Goal: Information Seeking & Learning: Find specific page/section

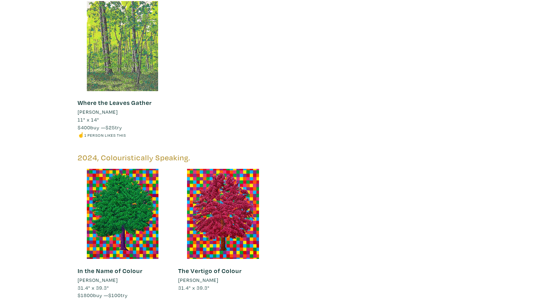
scroll to position [764, 0]
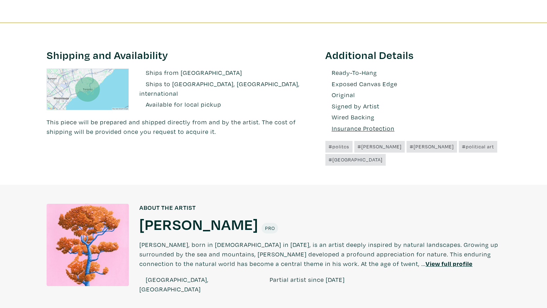
scroll to position [384, 0]
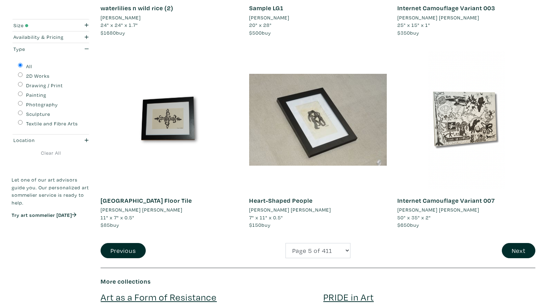
scroll to position [1483, 0]
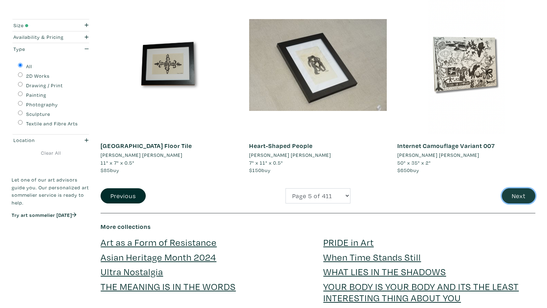
click at [524, 198] on button "Next" at bounding box center [519, 195] width 34 height 15
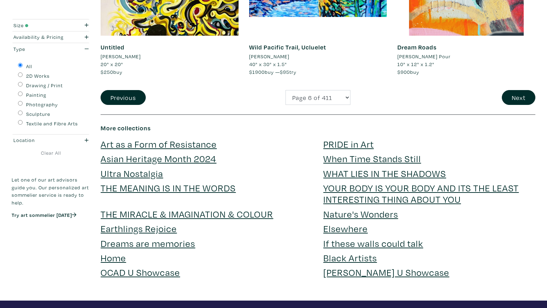
scroll to position [1575, 0]
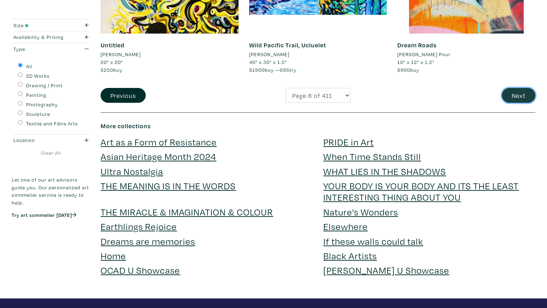
click at [515, 94] on button "Next" at bounding box center [519, 95] width 34 height 15
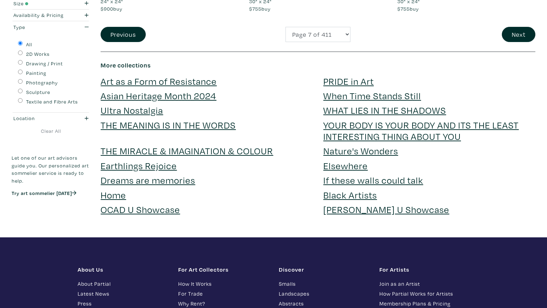
scroll to position [1489, 0]
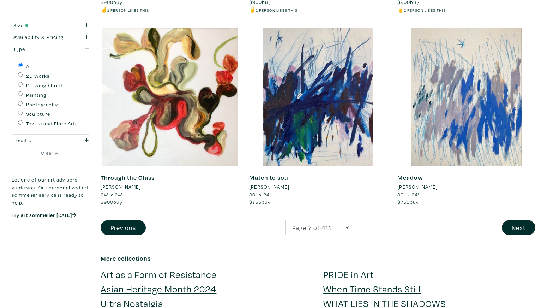
click at [521, 220] on button "Next" at bounding box center [519, 227] width 34 height 15
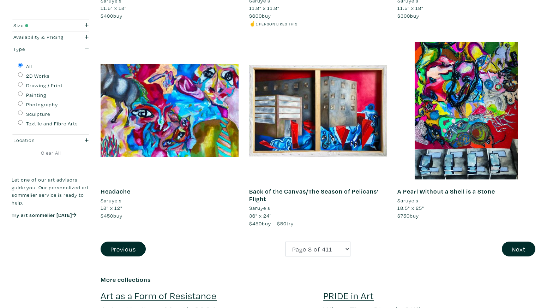
scroll to position [1443, 0]
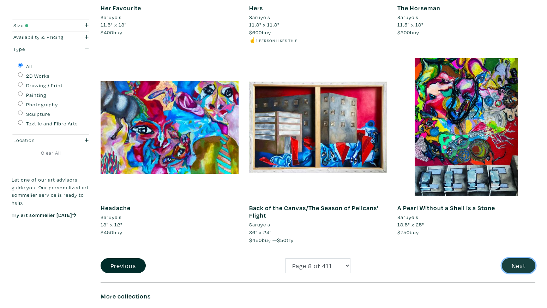
click at [516, 261] on button "Next" at bounding box center [519, 265] width 34 height 15
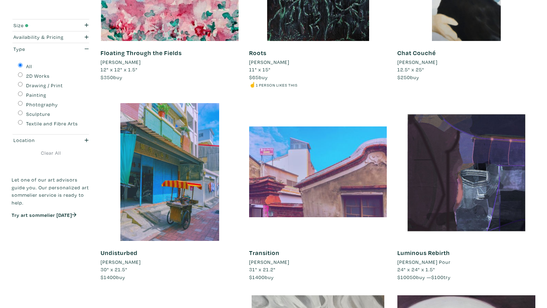
scroll to position [1029, 0]
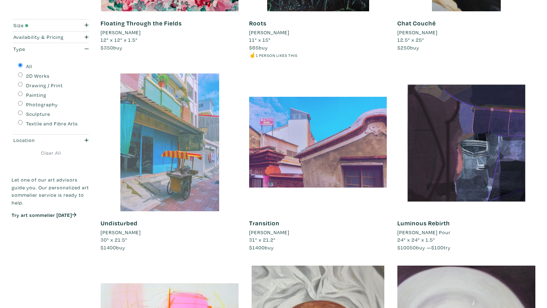
click at [196, 143] on div at bounding box center [170, 142] width 138 height 138
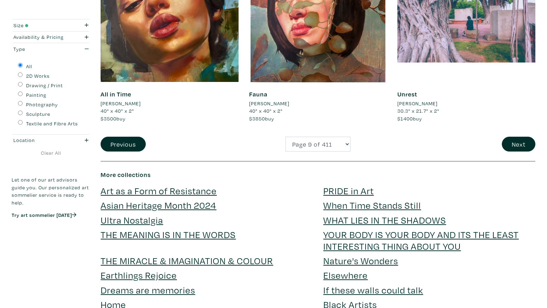
scroll to position [1603, 0]
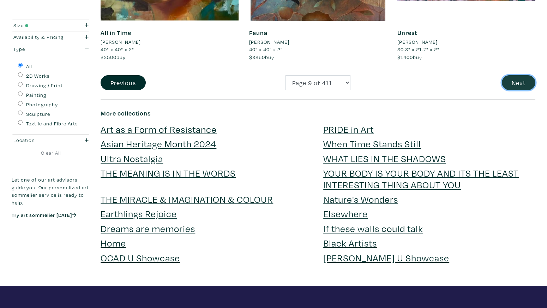
click at [518, 85] on button "Next" at bounding box center [519, 82] width 34 height 15
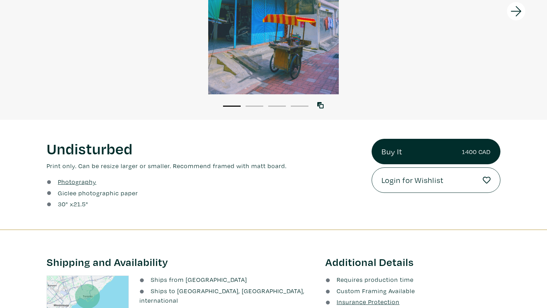
scroll to position [225, 0]
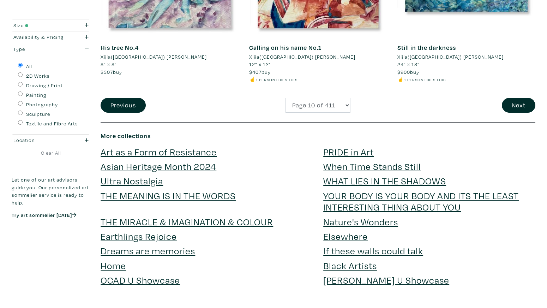
scroll to position [1564, 0]
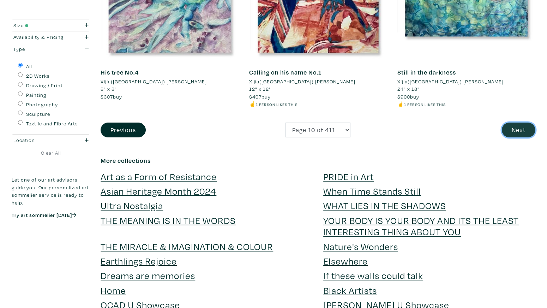
click at [516, 125] on button "Next" at bounding box center [519, 129] width 34 height 15
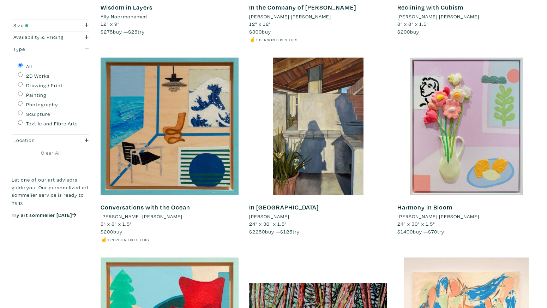
scroll to position [665, 0]
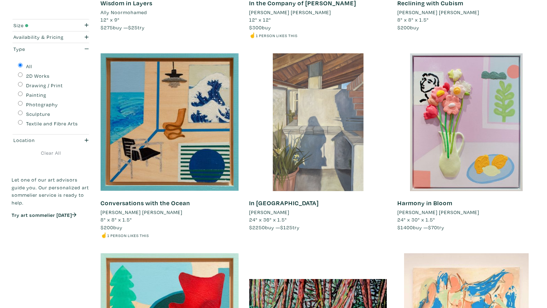
click at [317, 116] on div at bounding box center [318, 122] width 138 height 138
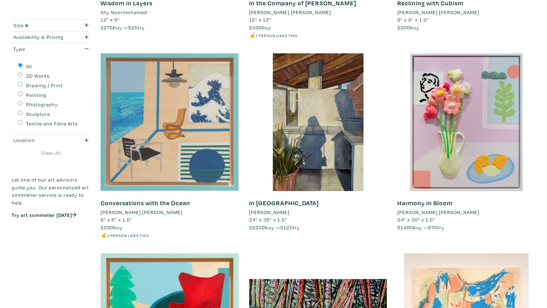
click at [225, 101] on div at bounding box center [170, 122] width 138 height 138
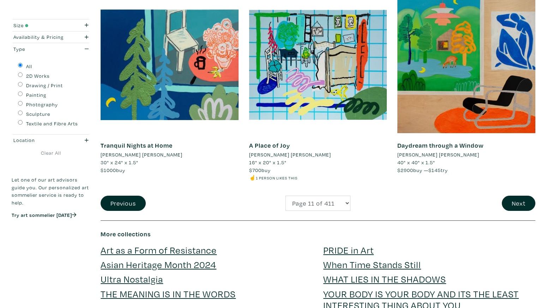
scroll to position [1515, 0]
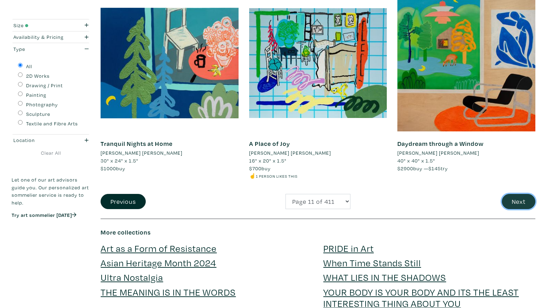
click at [519, 200] on button "Next" at bounding box center [519, 201] width 34 height 15
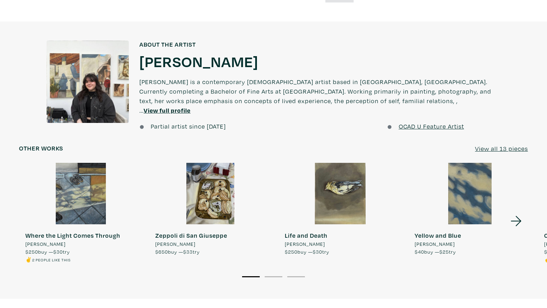
scroll to position [550, 0]
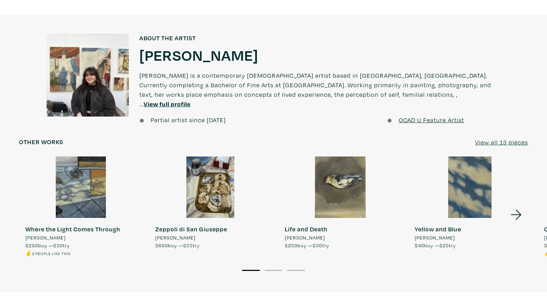
click at [514, 210] on icon at bounding box center [516, 215] width 11 height 10
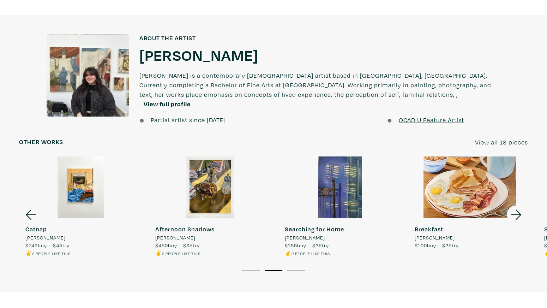
click at [514, 210] on icon at bounding box center [516, 215] width 11 height 10
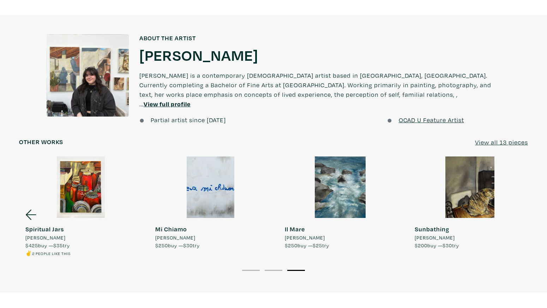
click at [485, 190] on div at bounding box center [470, 187] width 124 height 62
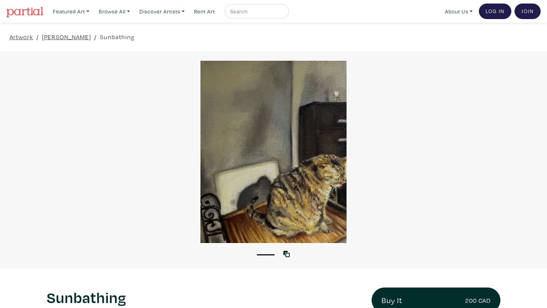
scroll to position [0, 0]
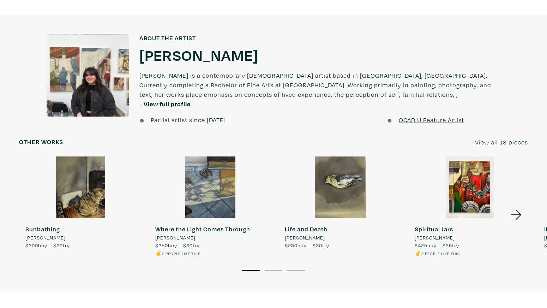
click at [214, 186] on div at bounding box center [211, 187] width 124 height 62
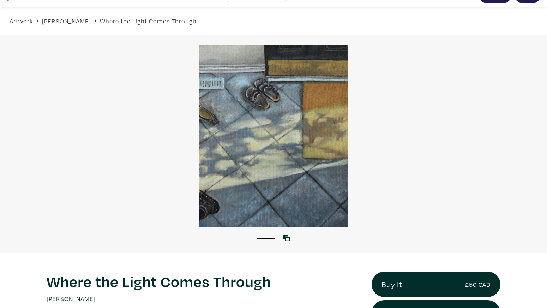
scroll to position [15, 0]
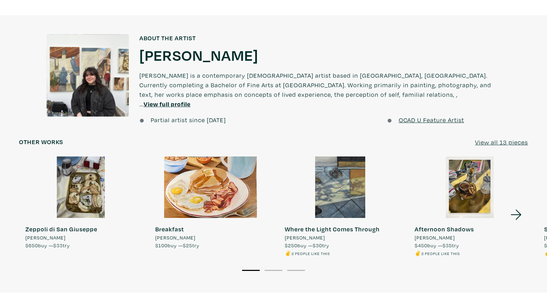
click at [93, 183] on div at bounding box center [81, 187] width 124 height 62
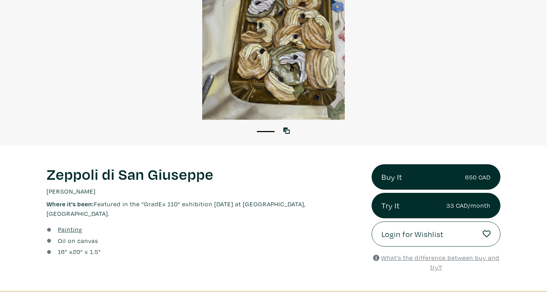
scroll to position [124, 0]
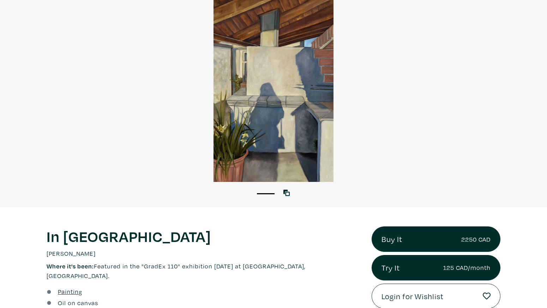
scroll to position [54, 0]
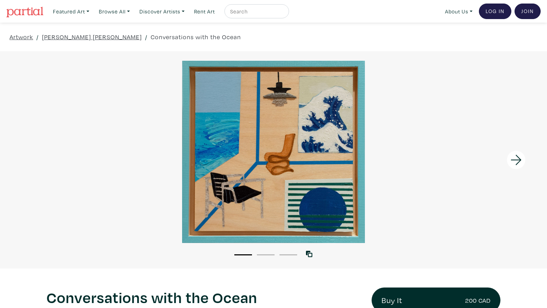
click at [517, 158] on icon at bounding box center [516, 159] width 24 height 19
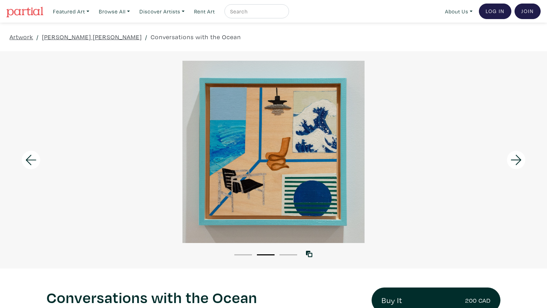
click at [517, 158] on icon at bounding box center [516, 159] width 24 height 19
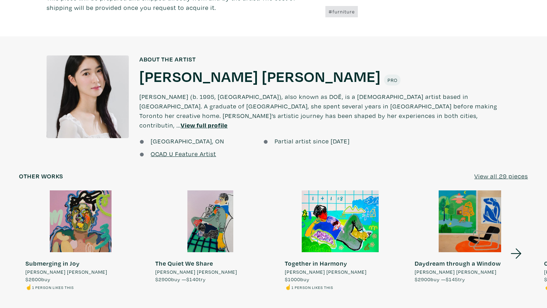
scroll to position [493, 0]
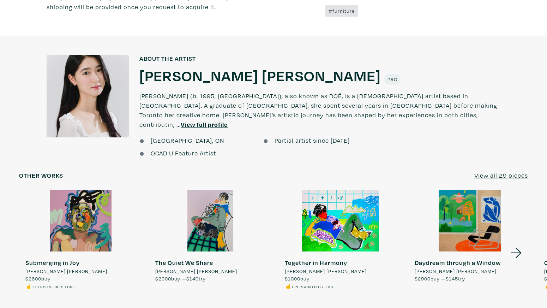
click at [518, 248] on icon at bounding box center [516, 253] width 11 height 10
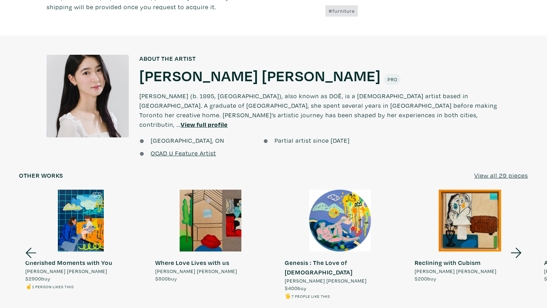
click at [518, 248] on icon at bounding box center [516, 253] width 11 height 10
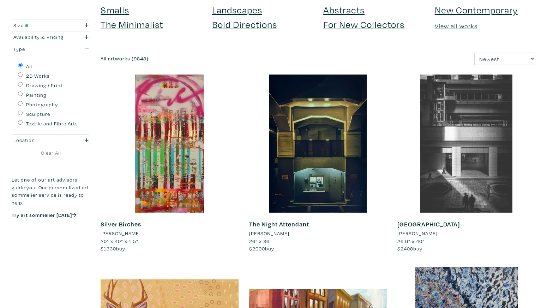
scroll to position [54, 0]
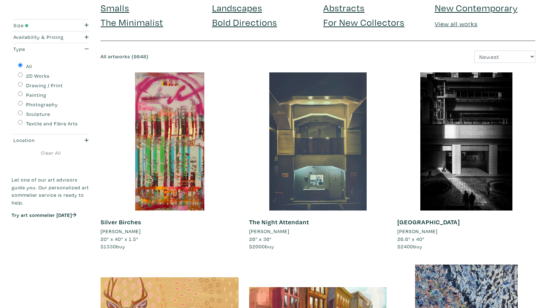
click at [357, 146] on div at bounding box center [318, 141] width 138 height 138
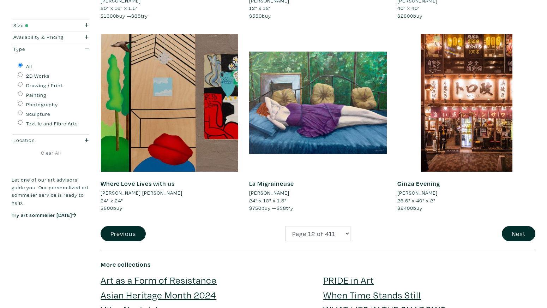
scroll to position [1430, 0]
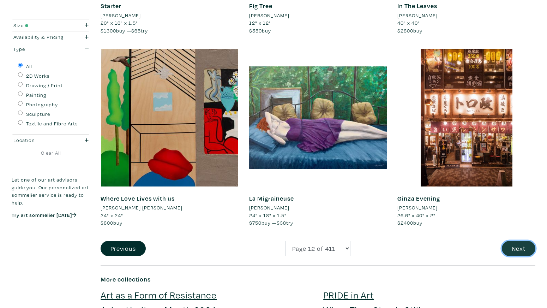
click at [528, 250] on button "Next" at bounding box center [519, 248] width 34 height 15
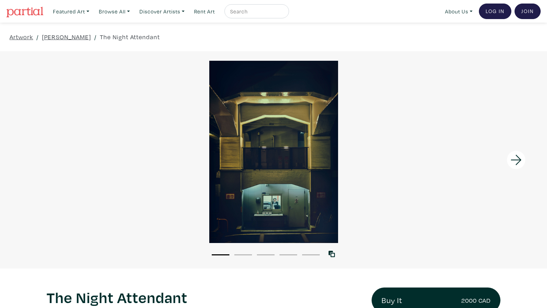
click at [520, 161] on icon at bounding box center [516, 159] width 24 height 19
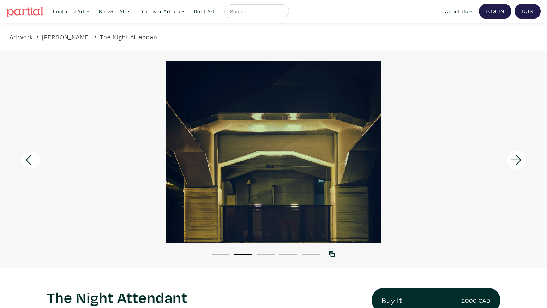
click at [520, 161] on icon at bounding box center [516, 159] width 24 height 19
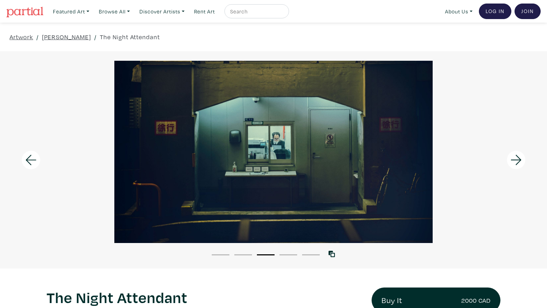
click at [520, 161] on icon at bounding box center [516, 159] width 24 height 19
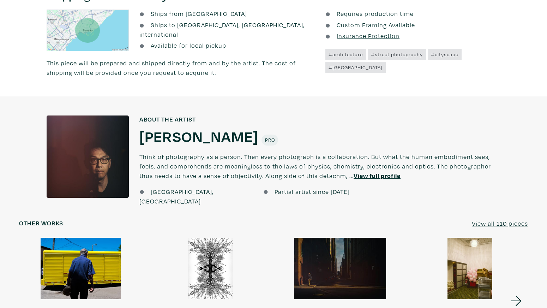
scroll to position [476, 0]
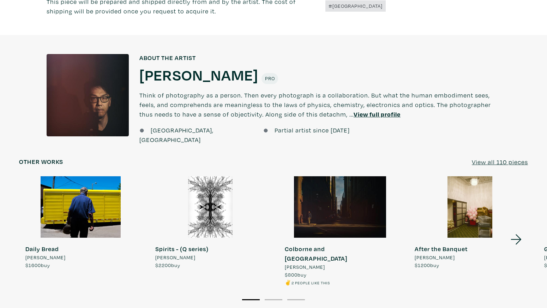
click at [518, 230] on icon at bounding box center [516, 239] width 24 height 19
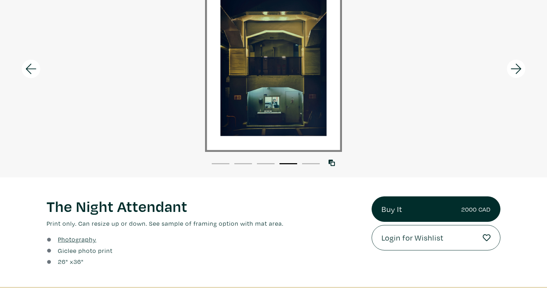
scroll to position [59, 0]
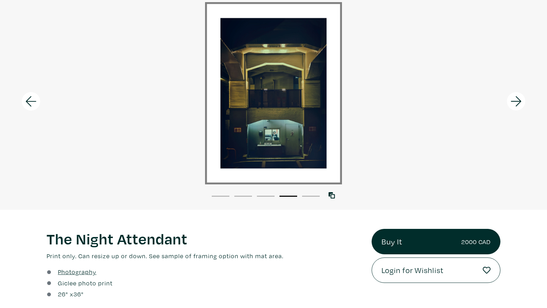
click at [517, 103] on icon at bounding box center [516, 101] width 24 height 19
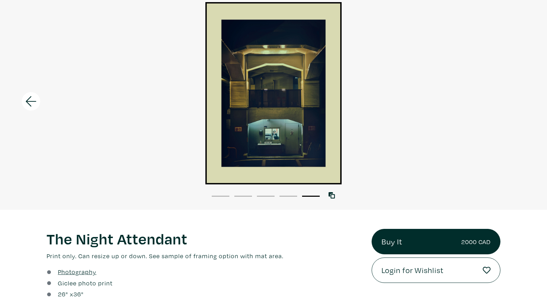
click at [517, 103] on div at bounding box center [273, 93] width 547 height 182
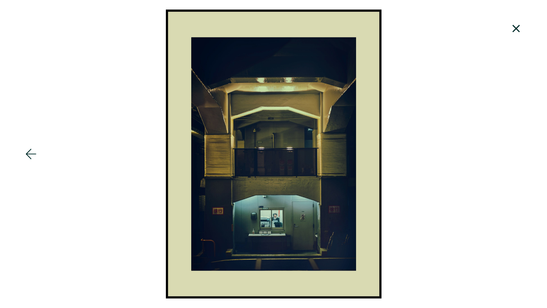
click at [515, 31] on icon at bounding box center [516, 28] width 24 height 19
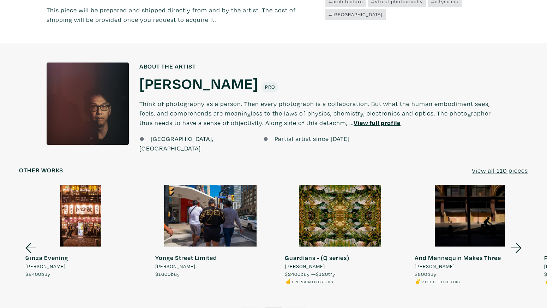
scroll to position [533, 0]
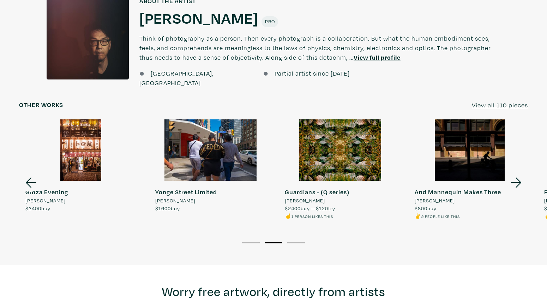
click at [479, 145] on div at bounding box center [470, 150] width 124 height 62
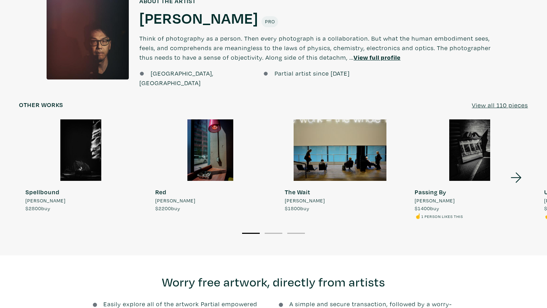
click at [225, 153] on div at bounding box center [211, 150] width 124 height 62
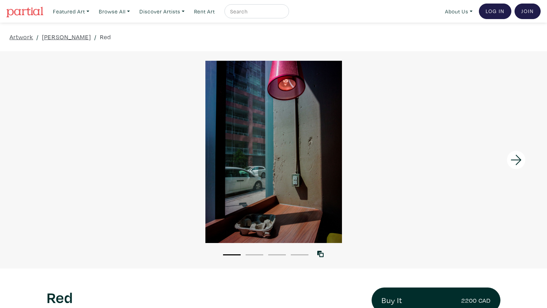
click at [515, 160] on icon at bounding box center [516, 159] width 24 height 19
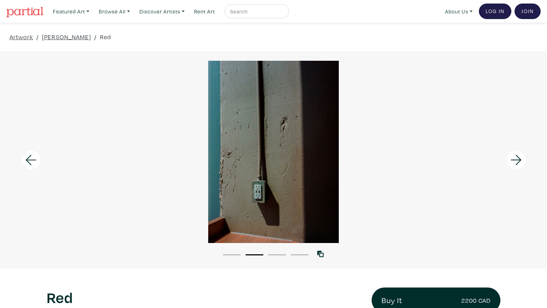
click at [515, 160] on icon at bounding box center [516, 159] width 24 height 19
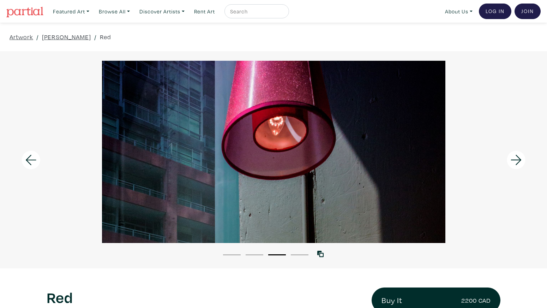
click at [515, 160] on icon at bounding box center [516, 159] width 24 height 19
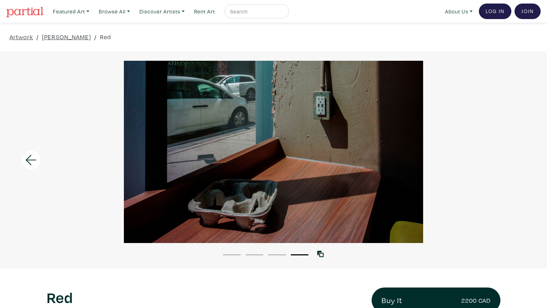
click at [515, 160] on div at bounding box center [273, 152] width 547 height 182
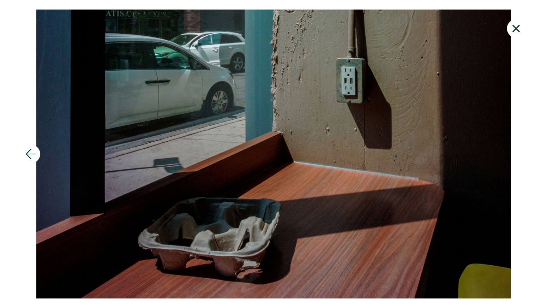
click at [516, 31] on icon at bounding box center [516, 28] width 24 height 19
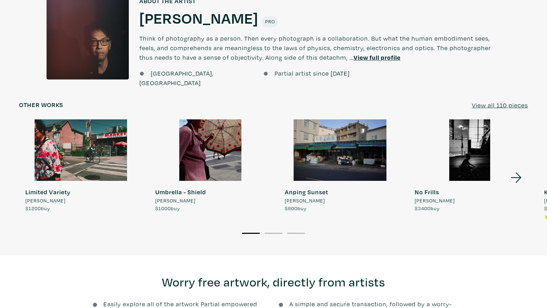
click at [515, 168] on icon at bounding box center [516, 177] width 24 height 19
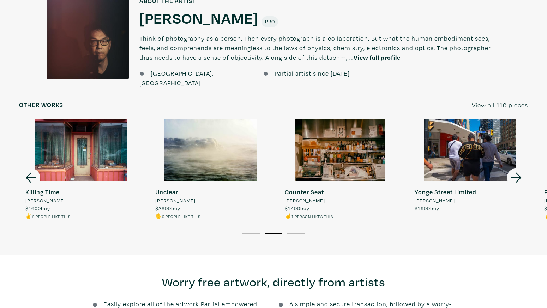
click at [515, 168] on icon at bounding box center [516, 177] width 24 height 19
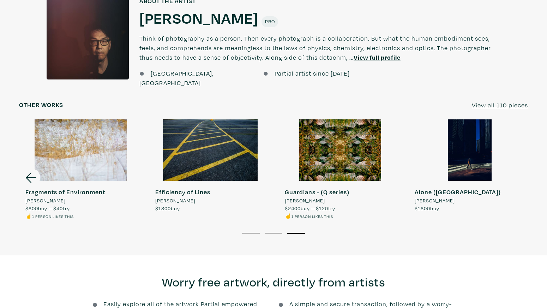
click at [515, 162] on div at bounding box center [470, 150] width 124 height 62
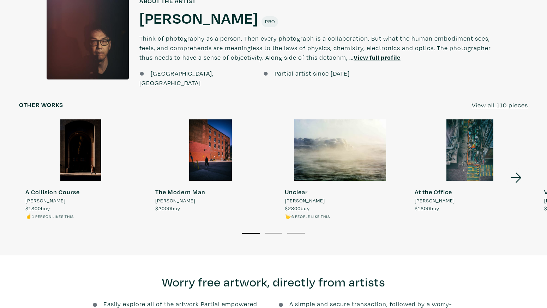
click at [513, 103] on u "View all 110 pieces" at bounding box center [500, 105] width 56 height 8
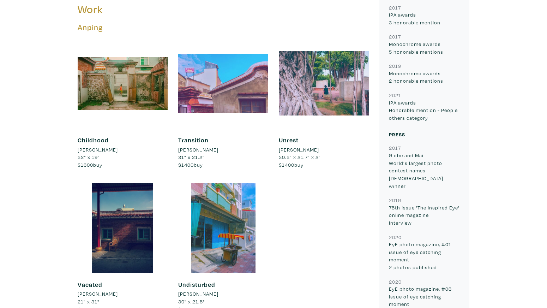
scroll to position [365, 0]
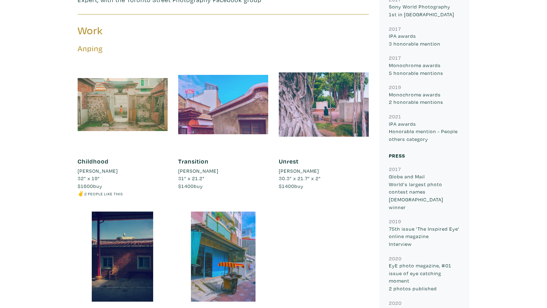
click at [134, 106] on div at bounding box center [123, 105] width 90 height 90
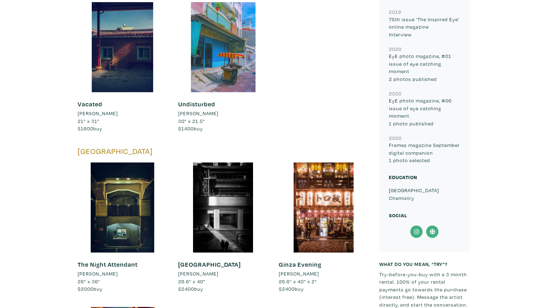
scroll to position [648, 0]
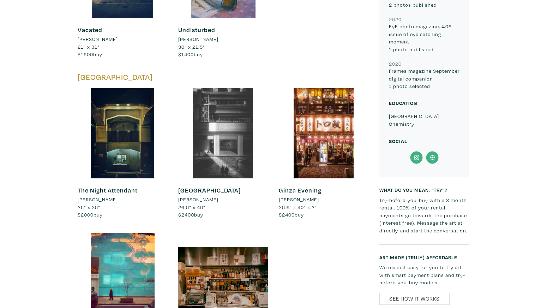
click at [242, 114] on div at bounding box center [223, 133] width 90 height 90
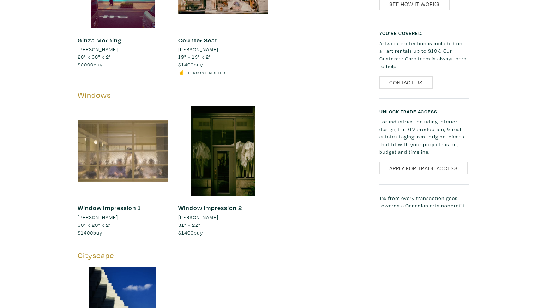
scroll to position [943, 0]
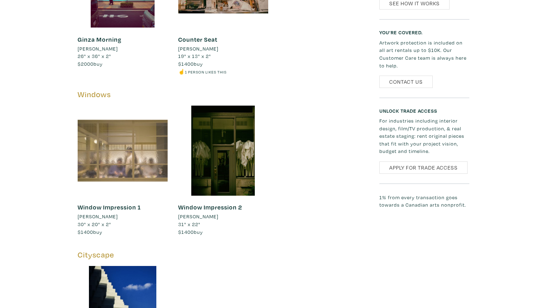
click at [138, 151] on div at bounding box center [123, 151] width 90 height 90
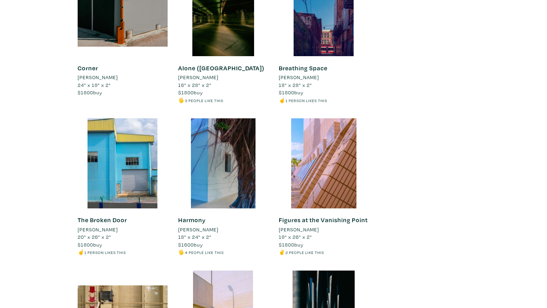
scroll to position [5428, 0]
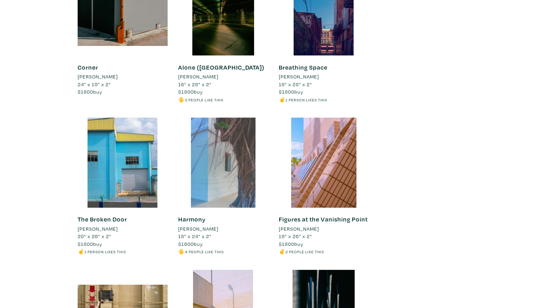
click at [229, 163] on div at bounding box center [223, 163] width 90 height 90
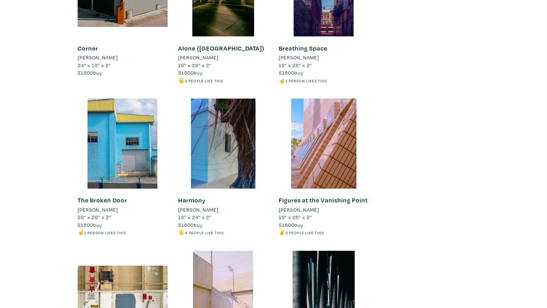
scroll to position [5449, 0]
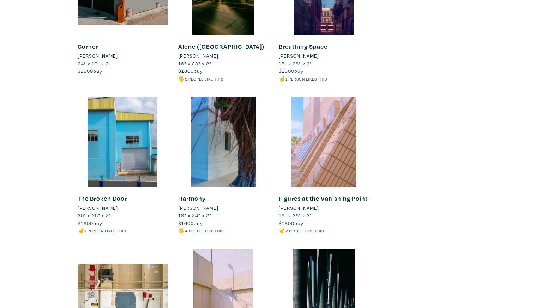
click at [347, 131] on div at bounding box center [324, 142] width 90 height 90
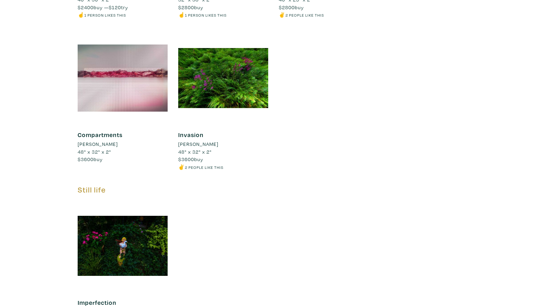
scroll to position [7240, 0]
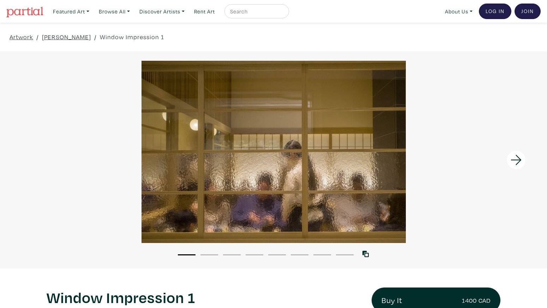
click at [520, 162] on icon at bounding box center [516, 159] width 24 height 19
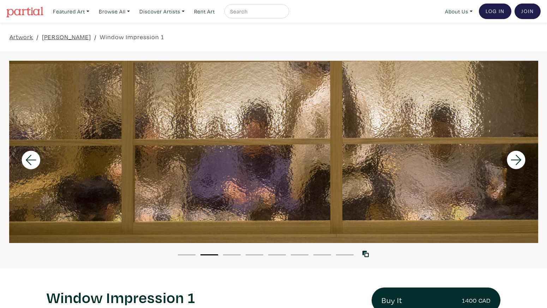
click at [520, 162] on icon at bounding box center [516, 159] width 24 height 19
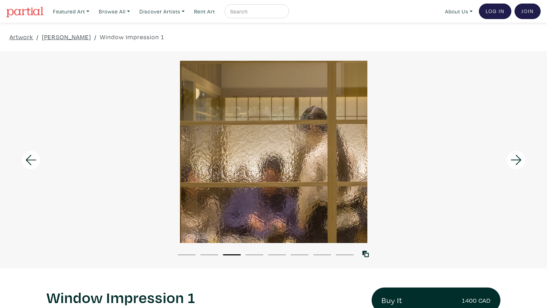
click at [520, 162] on icon at bounding box center [516, 159] width 24 height 19
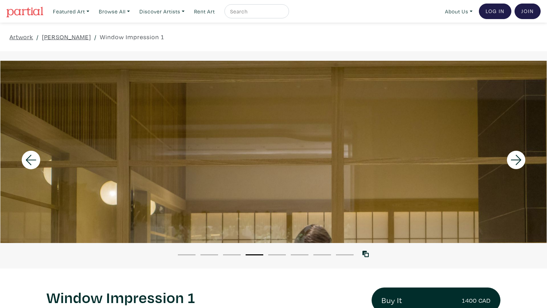
click at [520, 162] on icon at bounding box center [516, 159] width 24 height 19
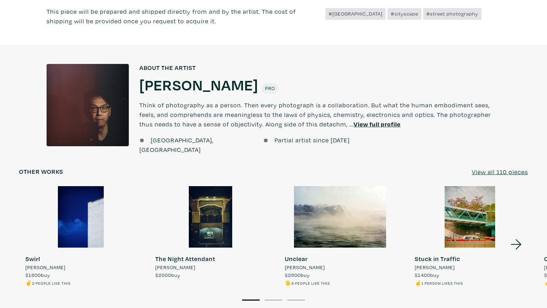
scroll to position [479, 0]
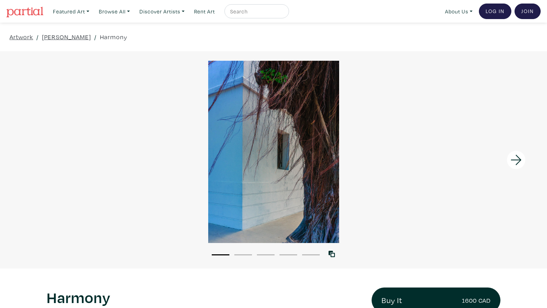
click at [523, 154] on icon at bounding box center [516, 159] width 24 height 19
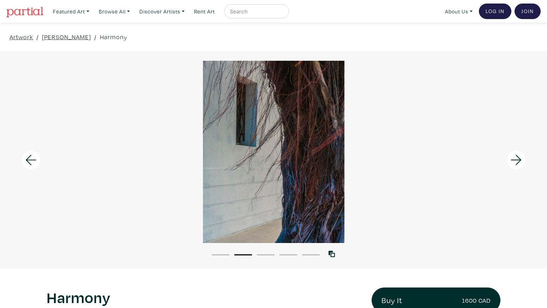
click at [523, 154] on icon at bounding box center [516, 159] width 24 height 19
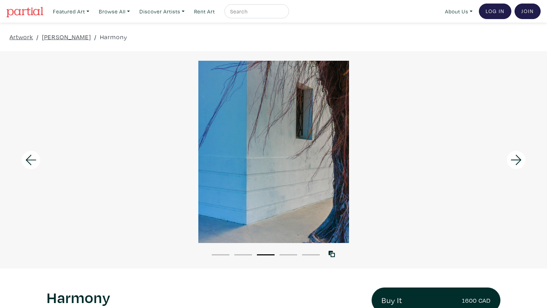
click at [523, 154] on icon at bounding box center [516, 159] width 24 height 19
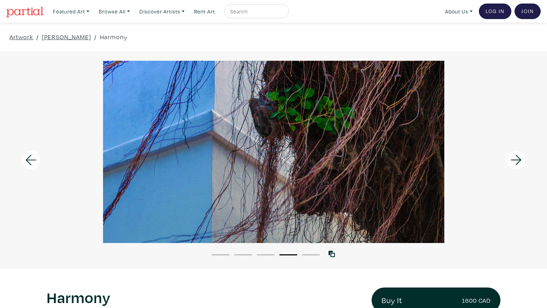
click at [523, 154] on icon at bounding box center [516, 159] width 24 height 19
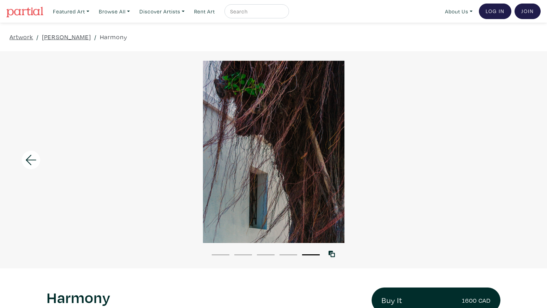
click at [523, 154] on div at bounding box center [273, 152] width 547 height 182
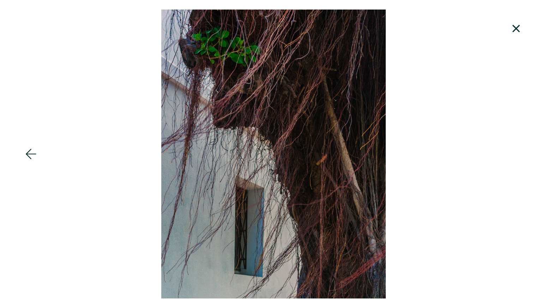
click at [517, 26] on icon at bounding box center [515, 28] width 7 height 7
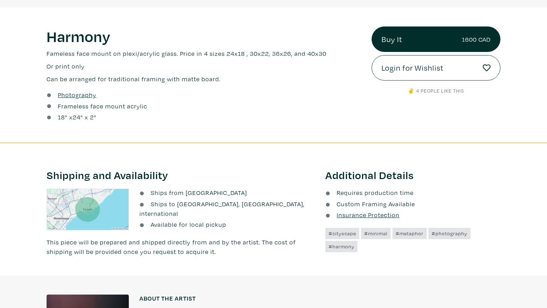
scroll to position [247, 0]
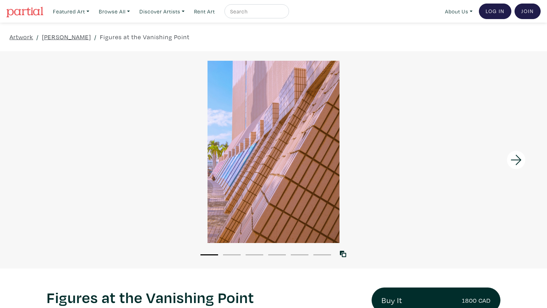
click at [520, 158] on icon at bounding box center [516, 159] width 24 height 19
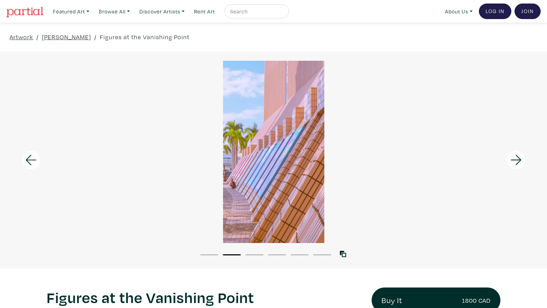
click at [520, 158] on icon at bounding box center [516, 159] width 24 height 19
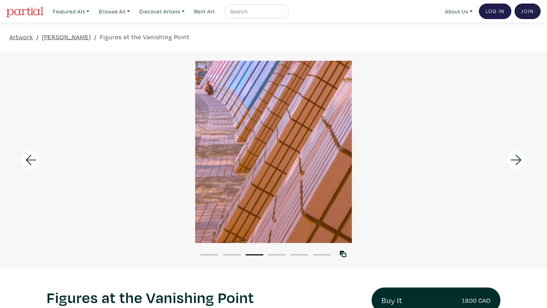
click at [520, 158] on icon at bounding box center [516, 159] width 24 height 19
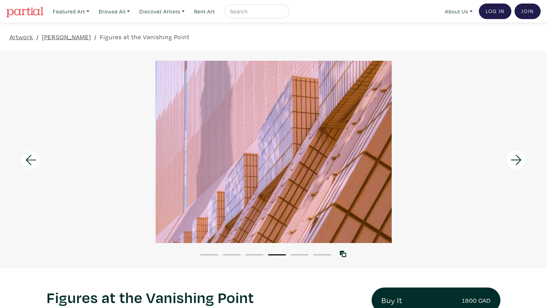
click at [520, 158] on icon at bounding box center [516, 159] width 24 height 19
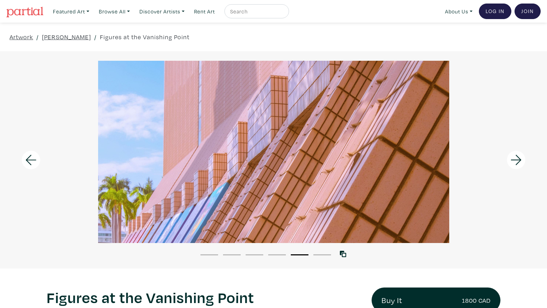
click at [520, 158] on icon at bounding box center [516, 159] width 24 height 19
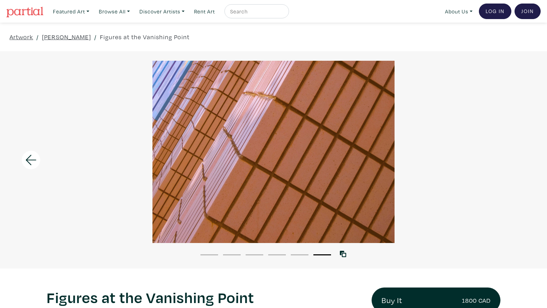
click at [520, 158] on div at bounding box center [273, 152] width 547 height 182
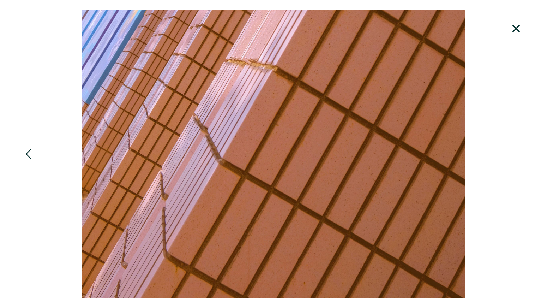
click at [520, 158] on div at bounding box center [273, 154] width 547 height 289
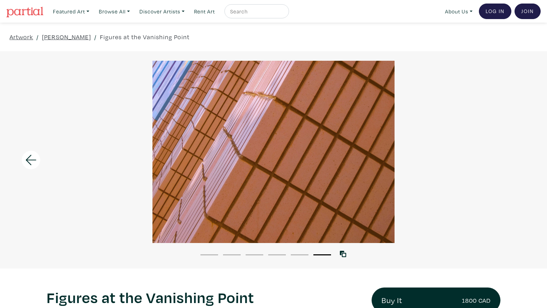
click at [212, 253] on li "1" at bounding box center [209, 254] width 18 height 7
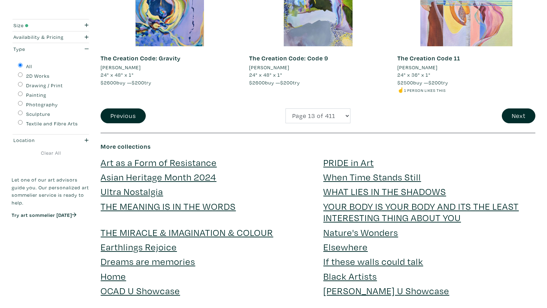
scroll to position [1608, 0]
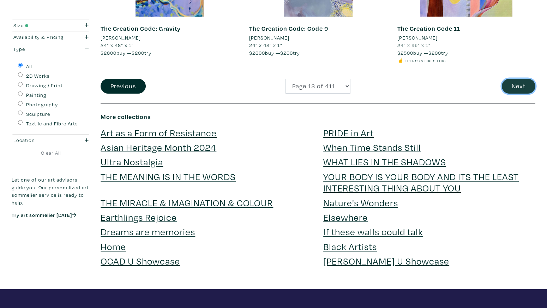
click at [511, 88] on button "Next" at bounding box center [519, 86] width 34 height 15
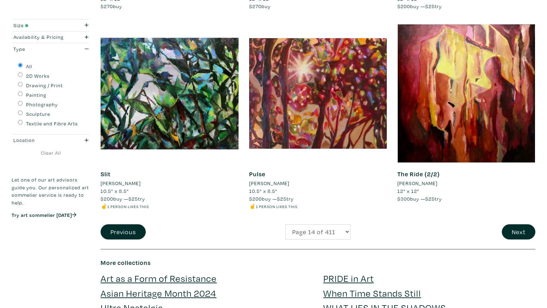
scroll to position [1501, 0]
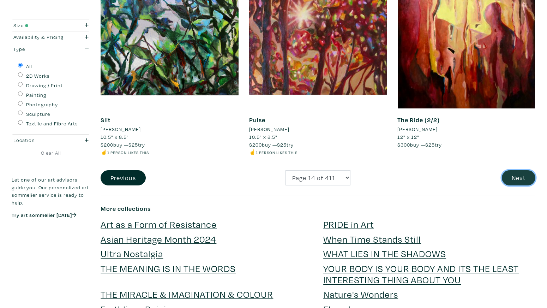
click at [526, 179] on button "Next" at bounding box center [519, 177] width 34 height 15
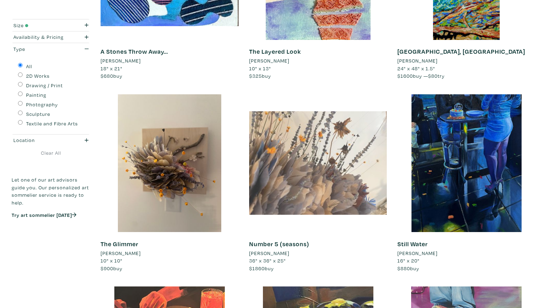
scroll to position [862, 0]
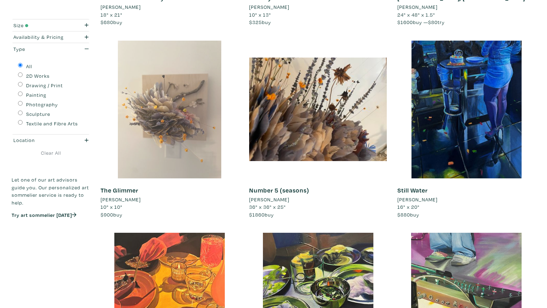
click at [188, 136] on div at bounding box center [170, 110] width 138 height 138
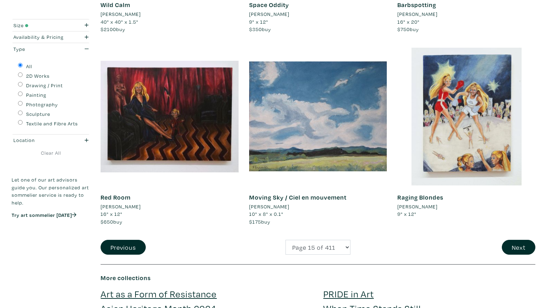
scroll to position [1450, 0]
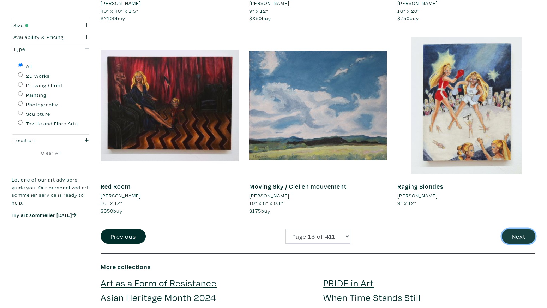
click at [509, 233] on button "Next" at bounding box center [519, 236] width 34 height 15
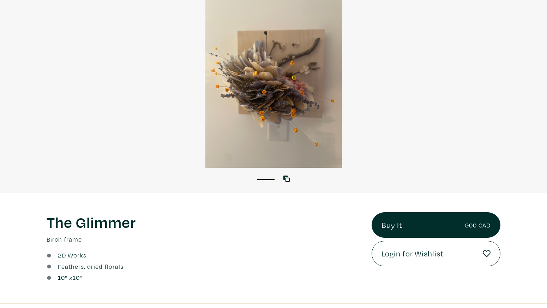
scroll to position [76, 0]
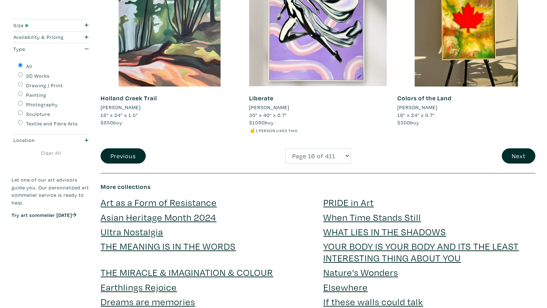
scroll to position [1536, 0]
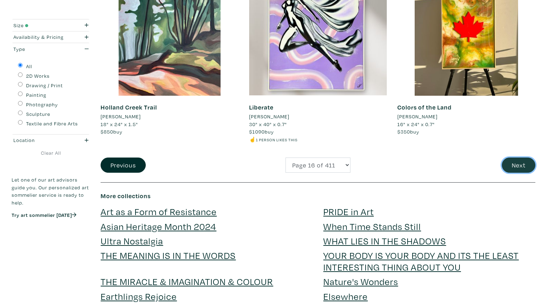
click at [515, 162] on button "Next" at bounding box center [519, 164] width 34 height 15
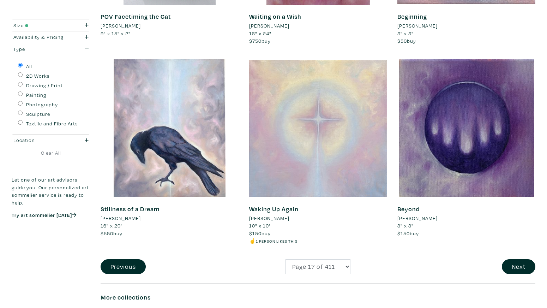
scroll to position [1439, 0]
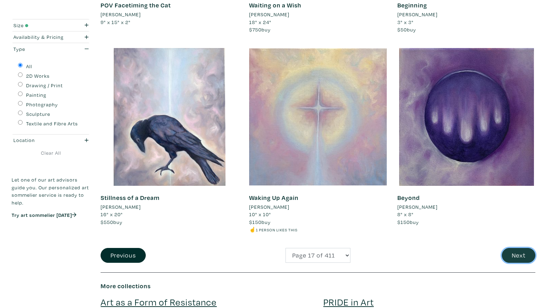
click at [514, 253] on button "Next" at bounding box center [519, 255] width 34 height 15
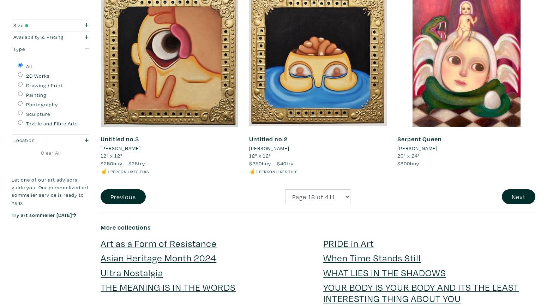
scroll to position [1527, 0]
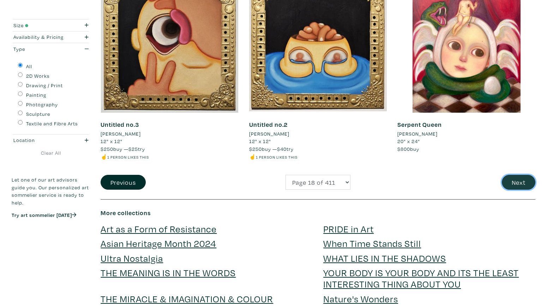
click at [518, 181] on button "Next" at bounding box center [519, 182] width 34 height 15
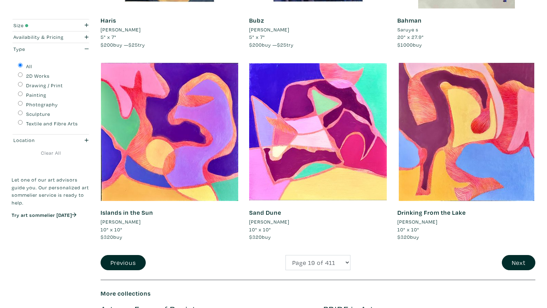
scroll to position [1467, 0]
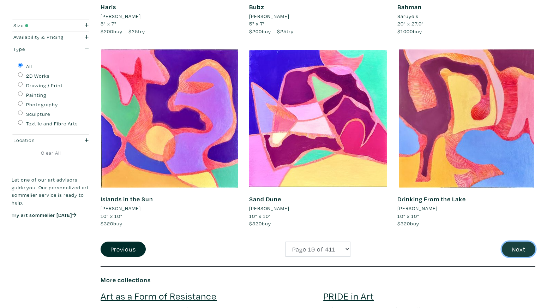
click at [518, 250] on button "Next" at bounding box center [519, 248] width 34 height 15
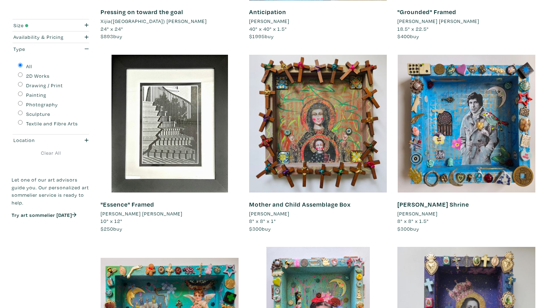
scroll to position [467, 0]
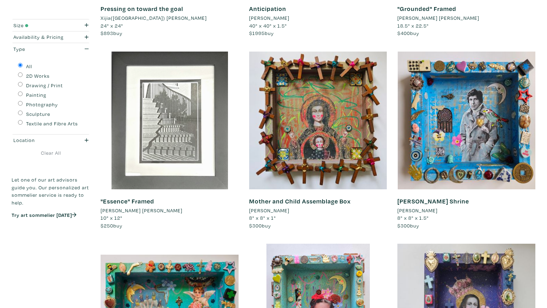
click at [204, 155] on div at bounding box center [170, 121] width 138 height 138
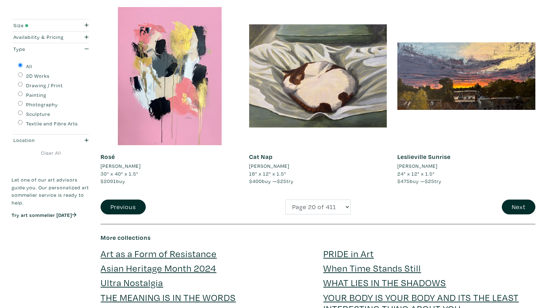
scroll to position [1488, 0]
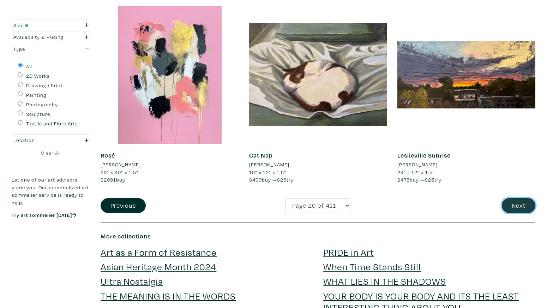
click at [519, 208] on button "Next" at bounding box center [519, 205] width 34 height 15
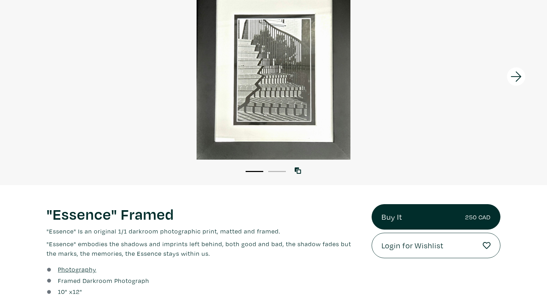
scroll to position [52, 0]
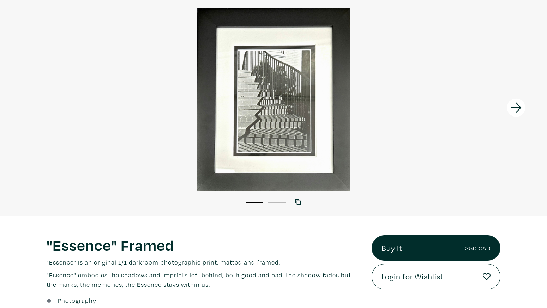
click at [521, 104] on icon at bounding box center [516, 107] width 24 height 19
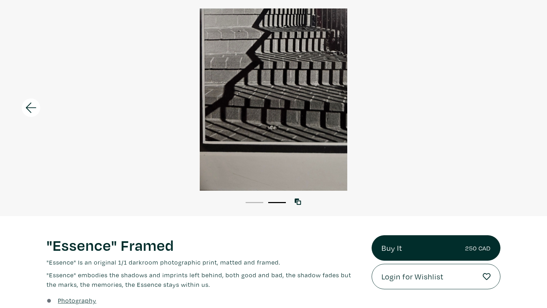
click at [521, 104] on div at bounding box center [273, 99] width 547 height 182
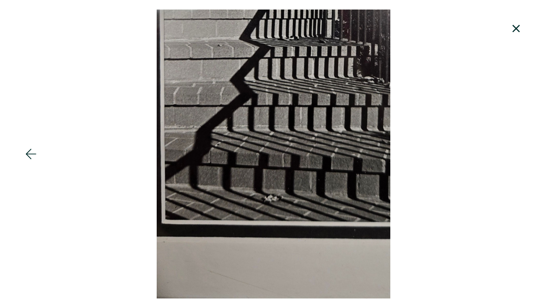
click at [521, 66] on div at bounding box center [273, 154] width 547 height 289
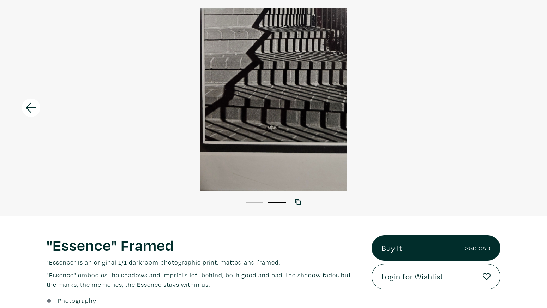
click at [522, 73] on div at bounding box center [273, 99] width 547 height 182
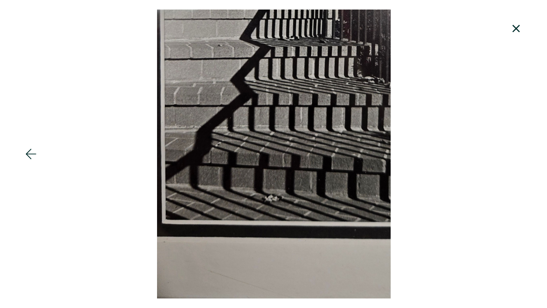
click at [512, 83] on div at bounding box center [273, 154] width 547 height 289
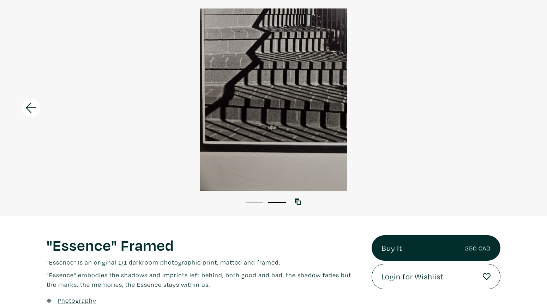
click at [255, 201] on li "1" at bounding box center [255, 201] width 18 height 7
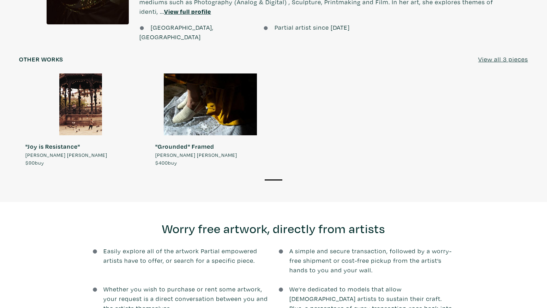
scroll to position [633, 0]
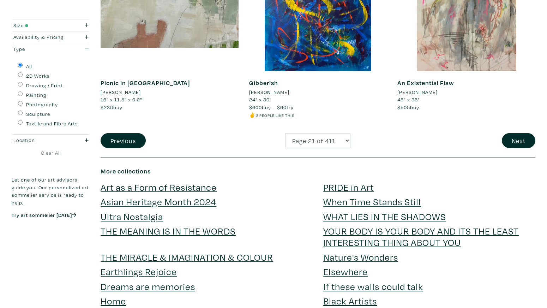
scroll to position [1580, 0]
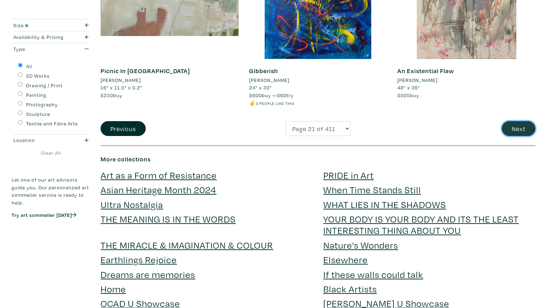
click at [520, 125] on button "Next" at bounding box center [519, 128] width 34 height 15
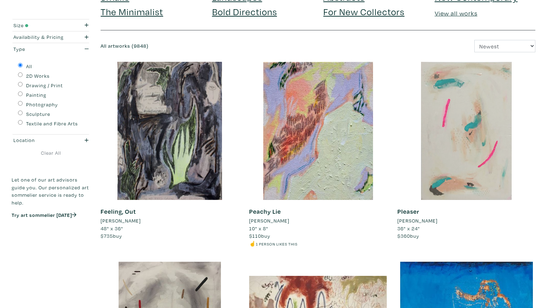
scroll to position [62, 0]
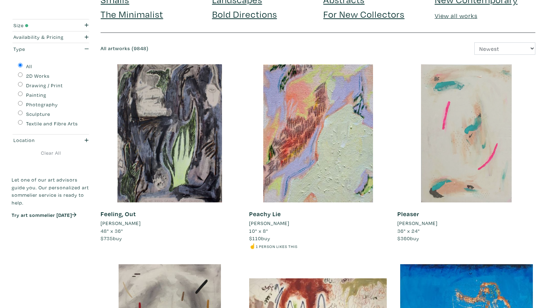
click at [490, 169] on div at bounding box center [466, 133] width 138 height 138
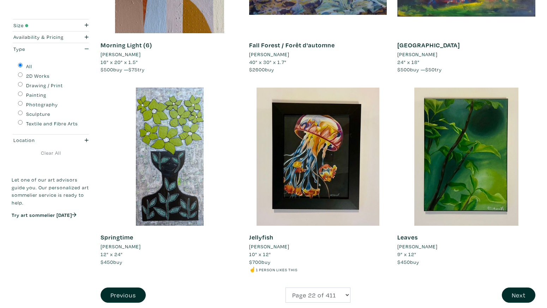
scroll to position [1481, 0]
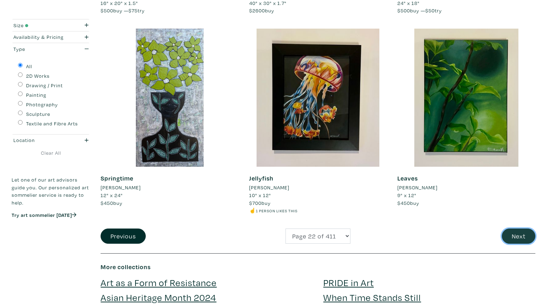
click at [522, 228] on button "Next" at bounding box center [519, 235] width 34 height 15
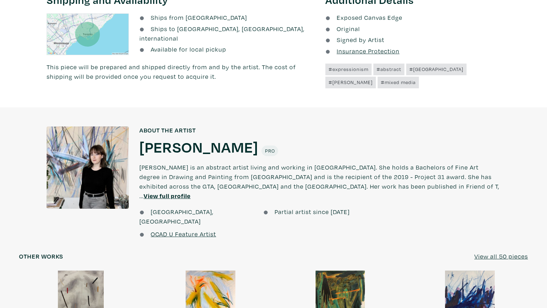
scroll to position [505, 0]
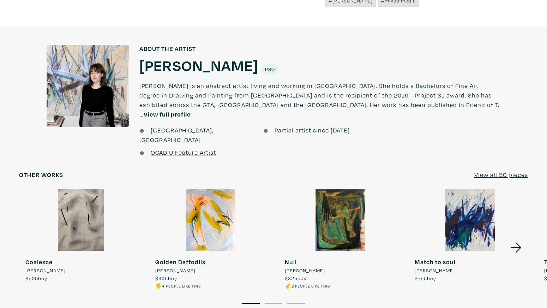
click at [517, 238] on icon at bounding box center [516, 247] width 24 height 19
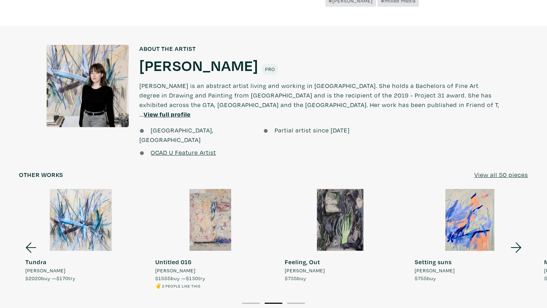
click at [517, 238] on icon at bounding box center [516, 247] width 24 height 19
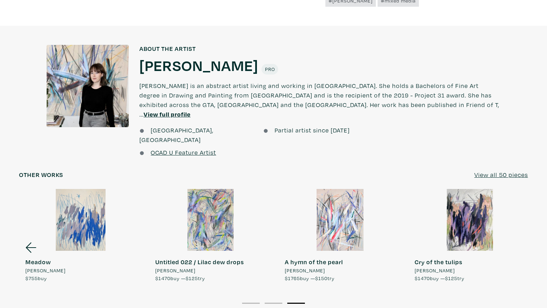
click at [517, 229] on div at bounding box center [470, 220] width 124 height 62
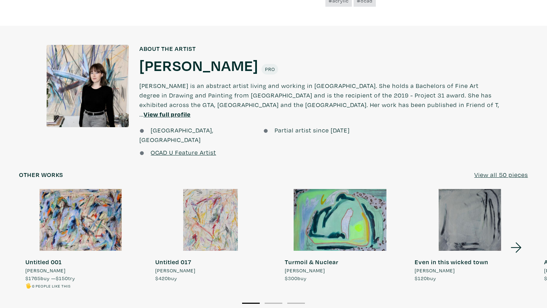
click at [510, 170] on u "View all 50 pieces" at bounding box center [501, 174] width 54 height 8
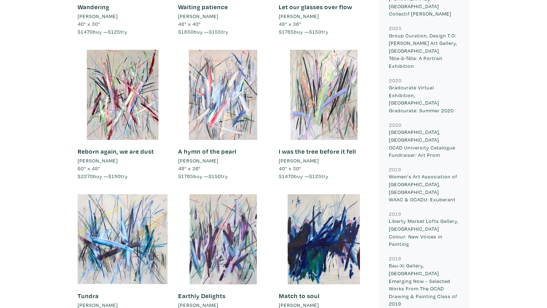
scroll to position [856, 0]
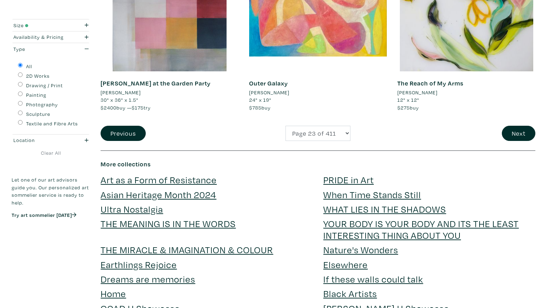
scroll to position [1572, 0]
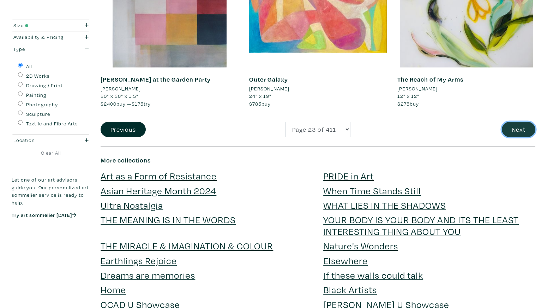
click at [527, 124] on button "Next" at bounding box center [519, 129] width 34 height 15
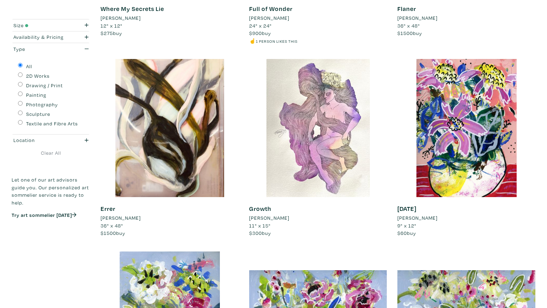
scroll to position [256, 0]
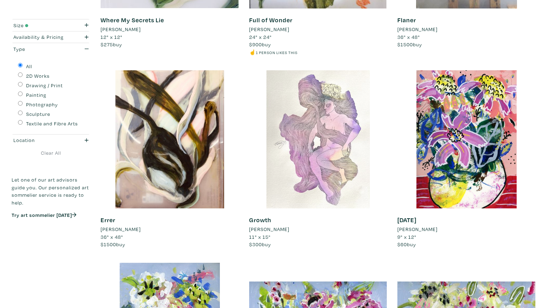
click at [361, 162] on div at bounding box center [318, 139] width 138 height 138
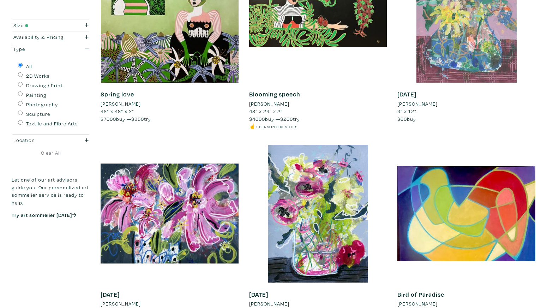
scroll to position [1431, 0]
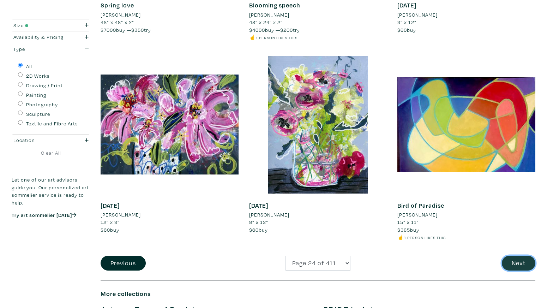
click at [513, 266] on button "Next" at bounding box center [519, 263] width 34 height 15
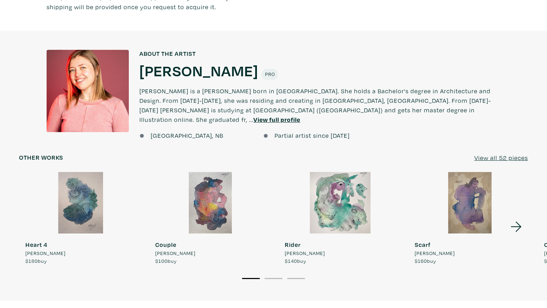
scroll to position [553, 0]
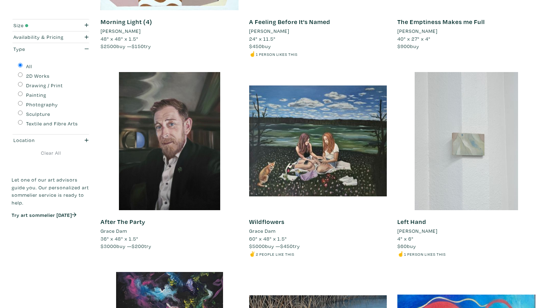
scroll to position [253, 0]
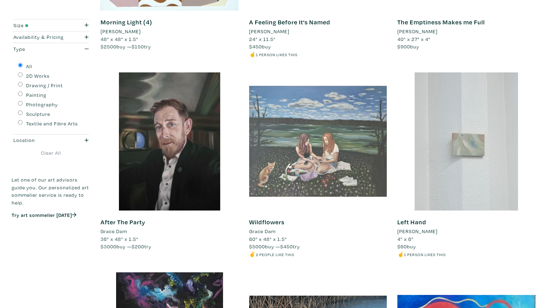
click at [327, 150] on div at bounding box center [318, 141] width 138 height 138
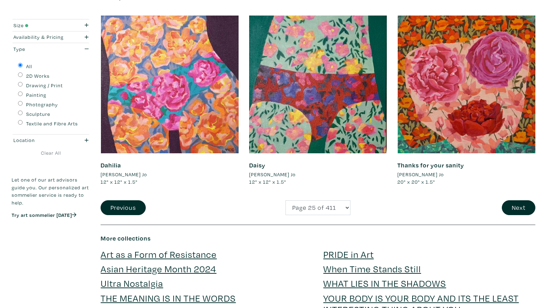
scroll to position [1534, 0]
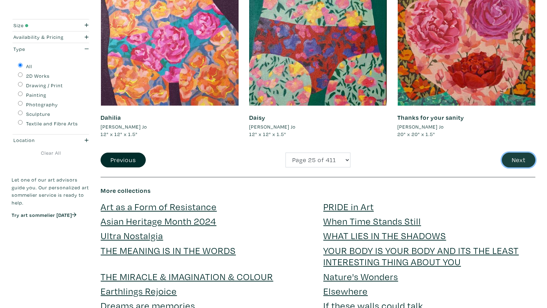
click at [524, 164] on button "Next" at bounding box center [519, 159] width 34 height 15
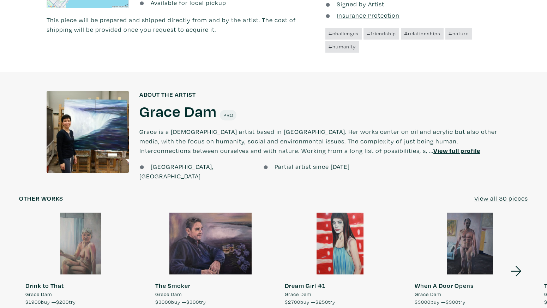
scroll to position [527, 0]
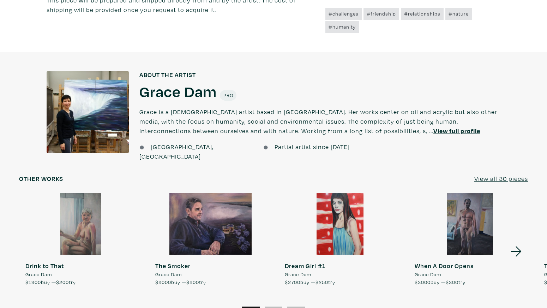
click at [517, 174] on u "View all 30 pieces" at bounding box center [501, 178] width 54 height 8
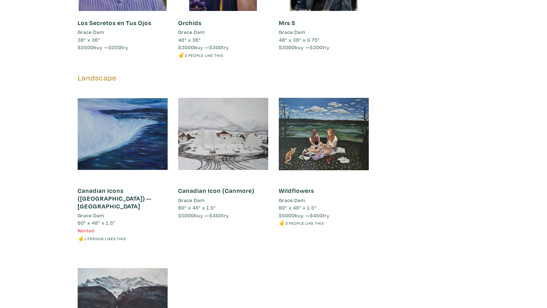
scroll to position [1506, 0]
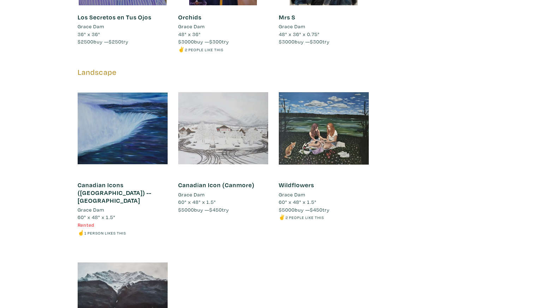
click at [239, 136] on div at bounding box center [223, 128] width 90 height 90
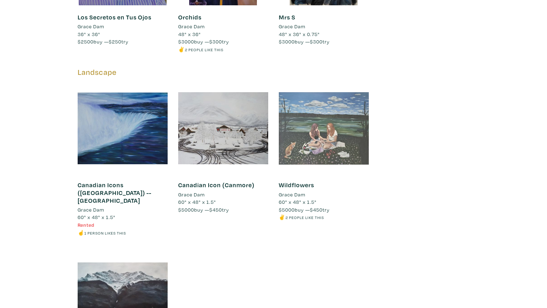
click at [343, 120] on div at bounding box center [324, 128] width 90 height 90
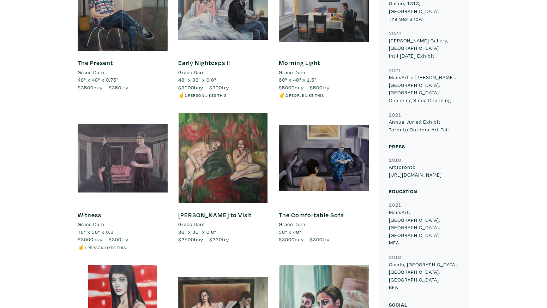
scroll to position [421, 0]
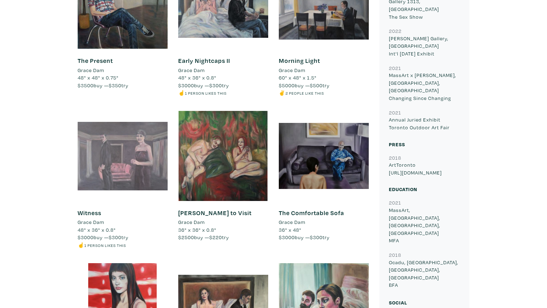
click at [140, 170] on div at bounding box center [123, 156] width 90 height 90
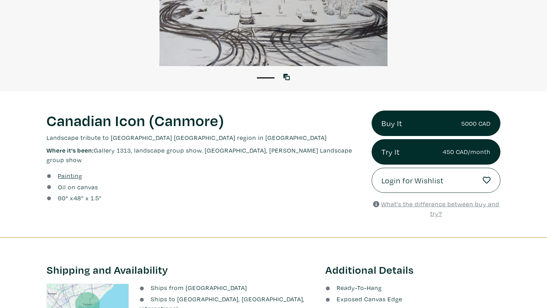
scroll to position [265, 0]
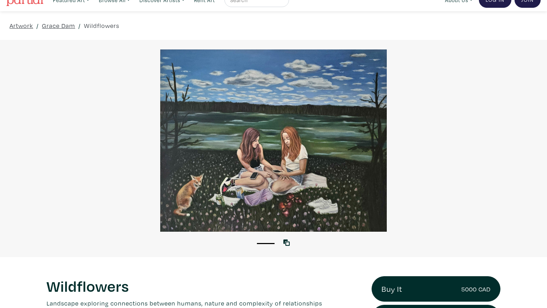
scroll to position [1, 0]
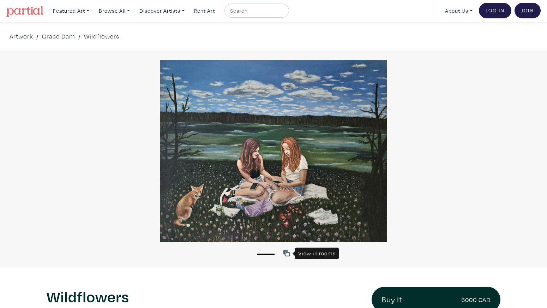
click at [288, 252] on icon at bounding box center [286, 253] width 6 height 6
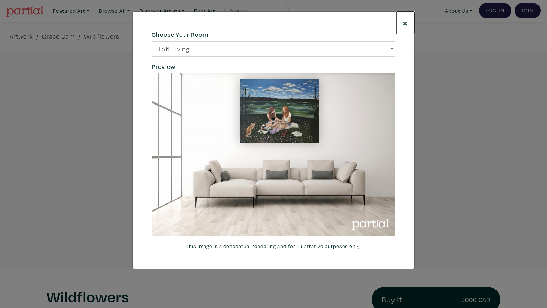
click at [406, 23] on span "×" at bounding box center [405, 23] width 5 height 12
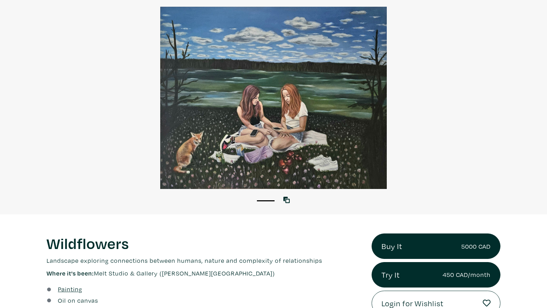
scroll to position [127, 0]
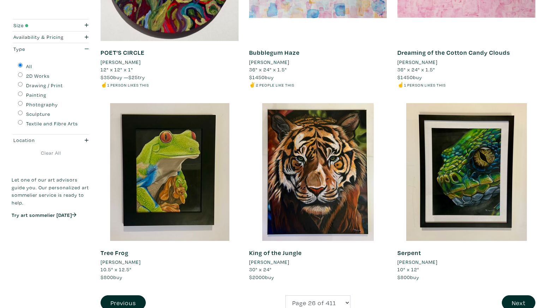
scroll to position [1498, 0]
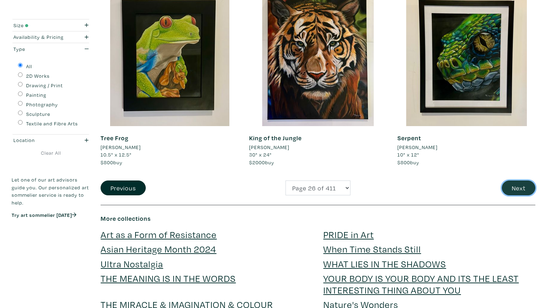
click at [523, 190] on button "Next" at bounding box center [519, 187] width 34 height 15
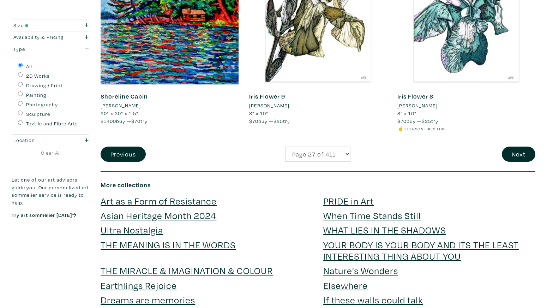
scroll to position [1619, 0]
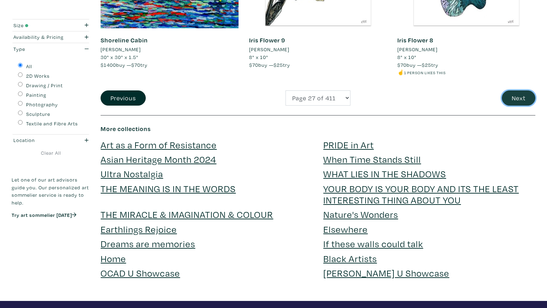
click at [512, 98] on button "Next" at bounding box center [519, 97] width 34 height 15
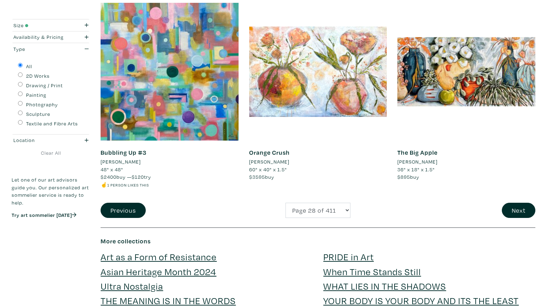
scroll to position [1493, 0]
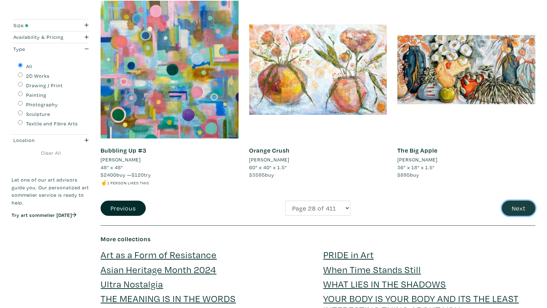
click at [524, 204] on button "Next" at bounding box center [519, 207] width 34 height 15
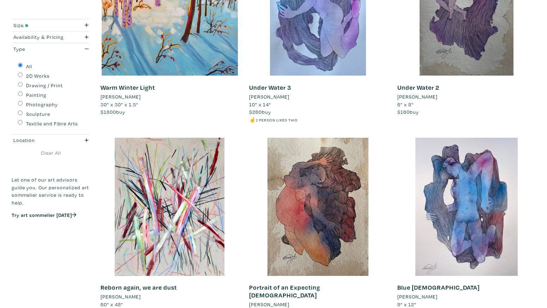
scroll to position [1465, 0]
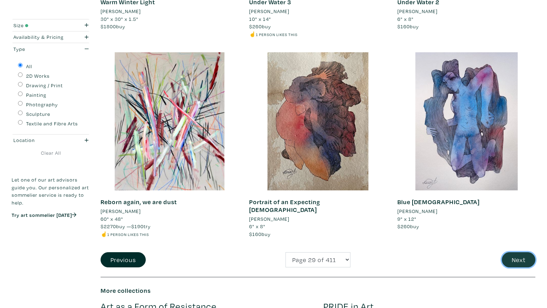
click at [515, 264] on button "Next" at bounding box center [519, 259] width 34 height 15
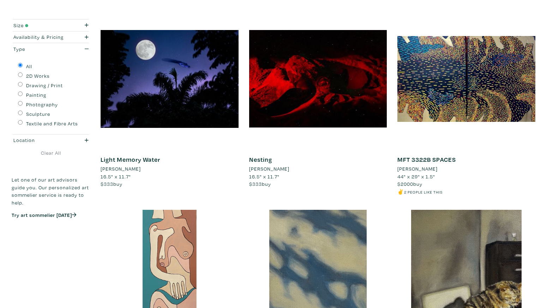
scroll to position [886, 0]
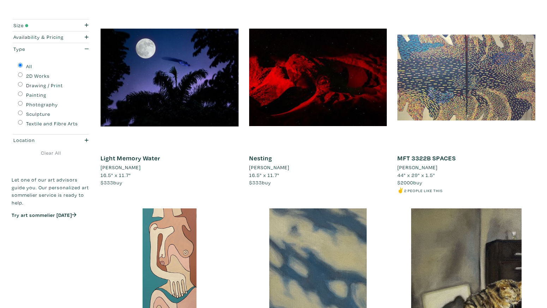
click at [461, 104] on div at bounding box center [466, 77] width 138 height 138
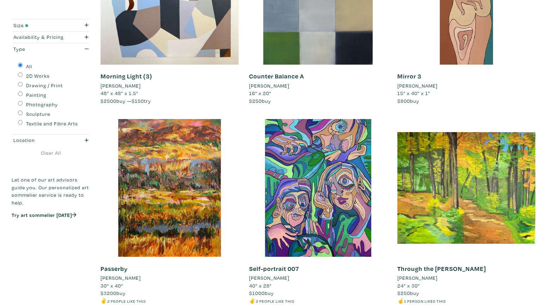
scroll to position [1429, 0]
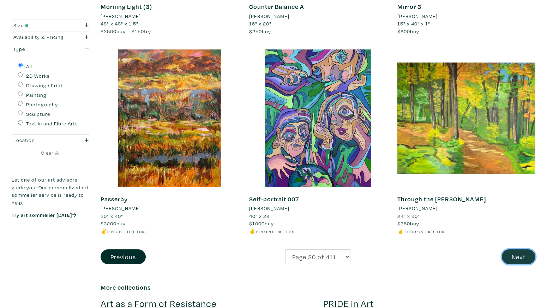
click at [522, 255] on button "Next" at bounding box center [519, 256] width 34 height 15
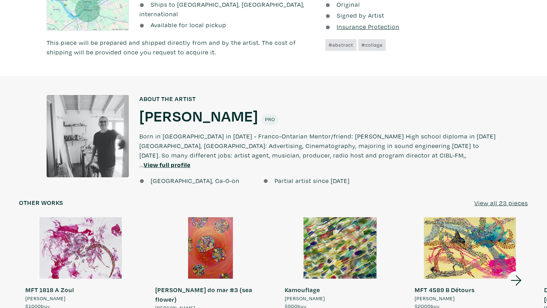
scroll to position [517, 0]
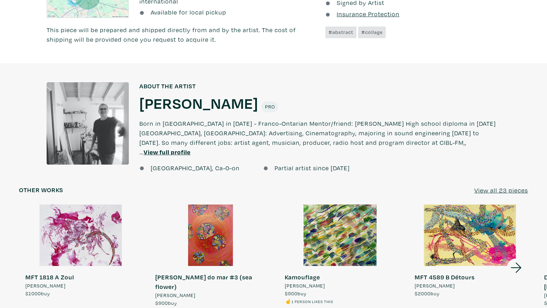
click at [516, 262] on icon at bounding box center [516, 267] width 24 height 19
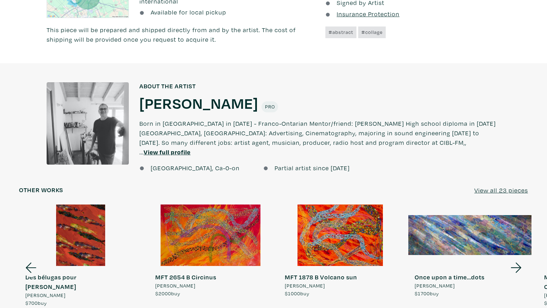
click at [516, 262] on icon at bounding box center [516, 267] width 24 height 19
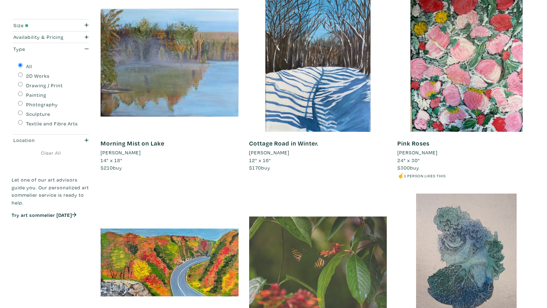
scroll to position [137, 0]
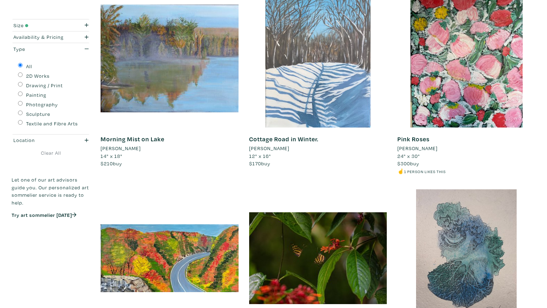
click at [338, 104] on div at bounding box center [318, 58] width 138 height 138
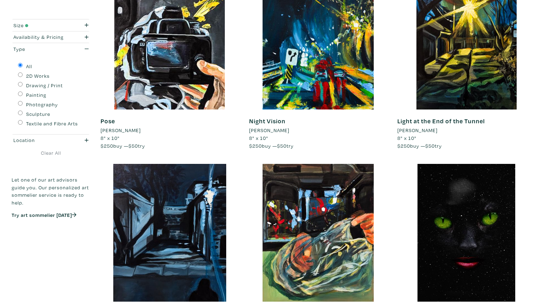
scroll to position [1462, 0]
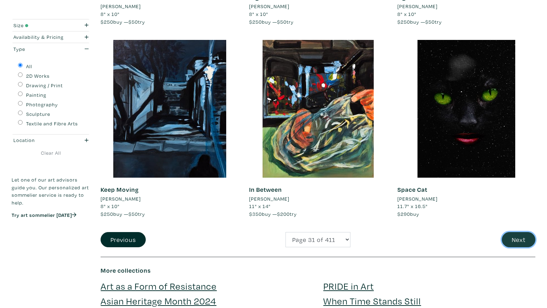
click at [519, 237] on button "Next" at bounding box center [519, 239] width 34 height 15
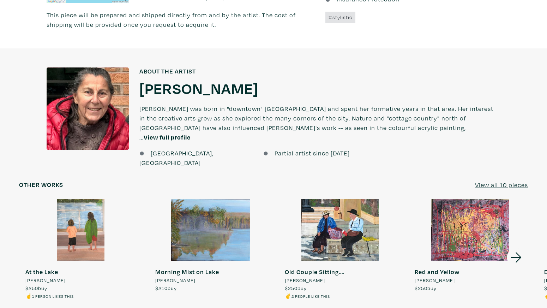
scroll to position [512, 0]
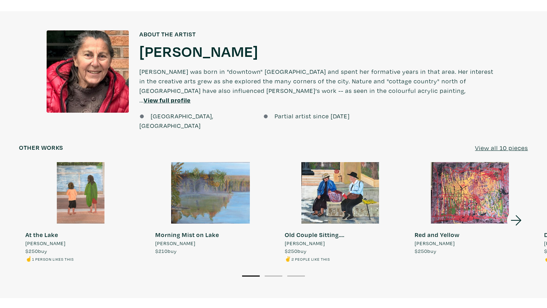
click at [517, 215] on icon at bounding box center [516, 220] width 11 height 10
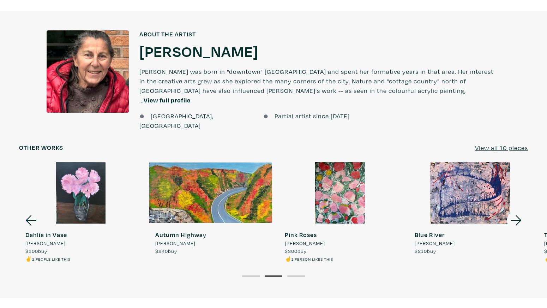
click at [517, 215] on icon at bounding box center [516, 220] width 11 height 10
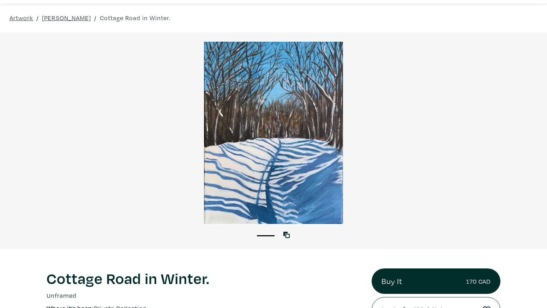
scroll to position [0, 0]
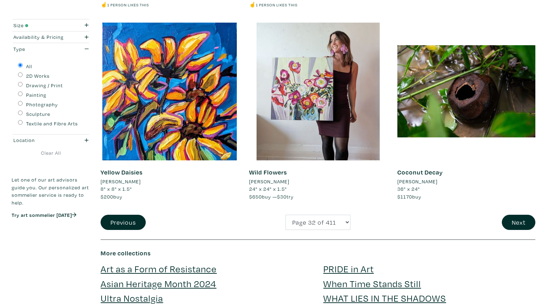
scroll to position [1468, 0]
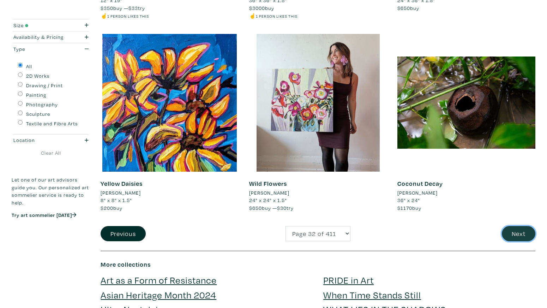
click at [524, 233] on button "Next" at bounding box center [519, 233] width 34 height 15
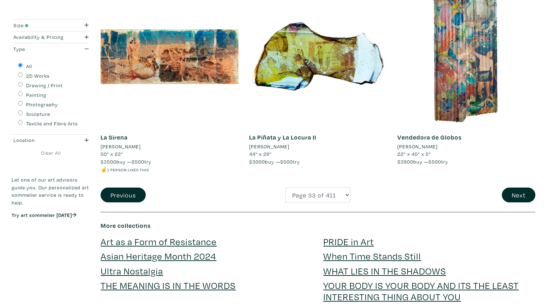
scroll to position [1561, 0]
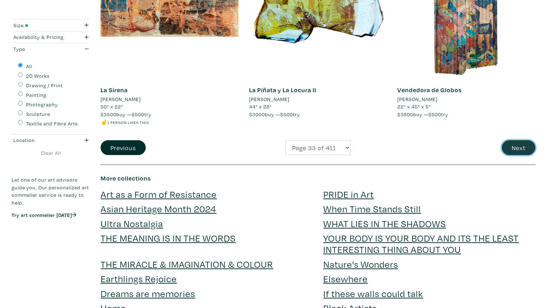
click at [520, 146] on button "Next" at bounding box center [519, 147] width 34 height 15
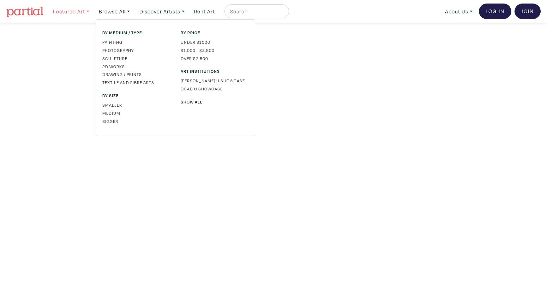
click at [76, 15] on link "Featured Art" at bounding box center [71, 11] width 43 height 14
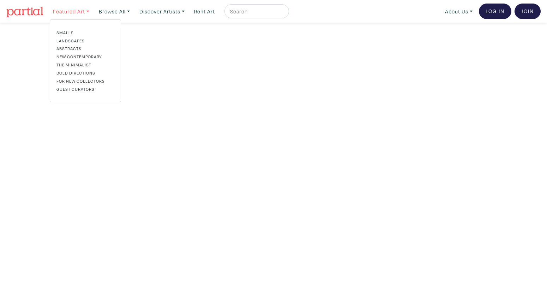
click at [77, 14] on link "Featured Art" at bounding box center [71, 11] width 43 height 14
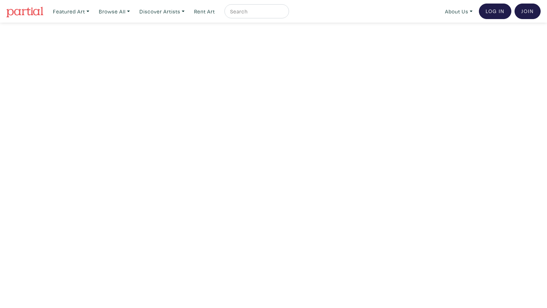
click at [271, 12] on input "text" at bounding box center [255, 11] width 53 height 9
type input "brian jiang"
click at [284, 13] on button "submit" at bounding box center [284, 13] width 0 height 0
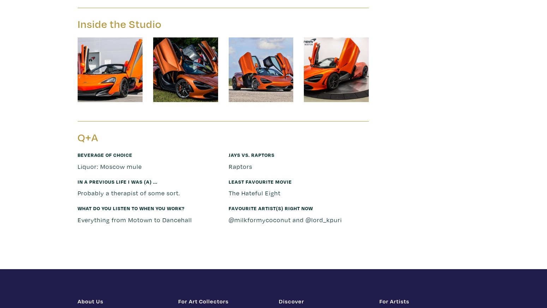
scroll to position [460, 0]
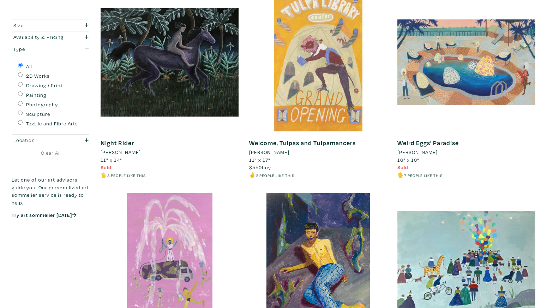
scroll to position [134, 0]
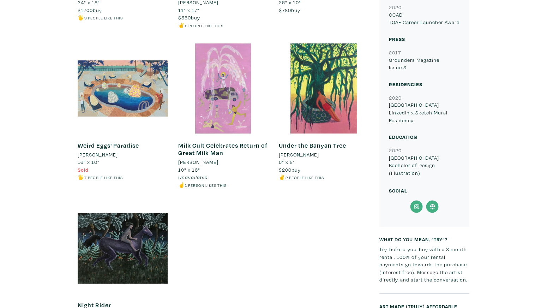
scroll to position [566, 0]
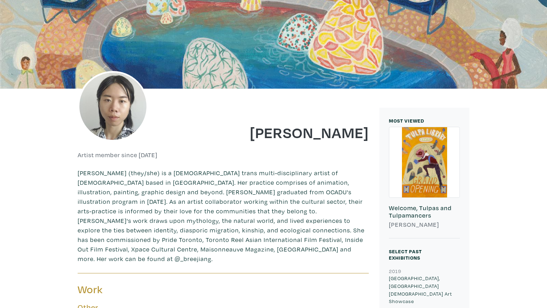
scroll to position [70, 0]
